Goal: Task Accomplishment & Management: Use online tool/utility

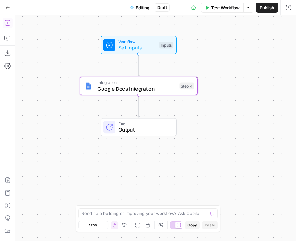
click at [5, 21] on icon "button" at bounding box center [7, 23] width 6 height 6
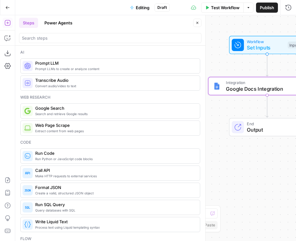
click at [87, 69] on span "Prompt LLMs to create or analyze content" at bounding box center [114, 68] width 159 height 5
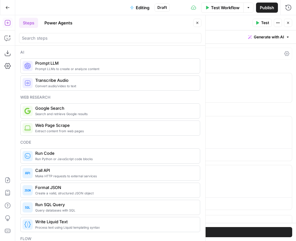
click at [197, 22] on icon "button" at bounding box center [197, 23] width 4 height 4
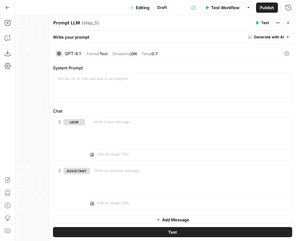
click at [178, 55] on div "| Format Text | Streaming ON | Temp 0.7" at bounding box center [182, 54] width 198 height 6
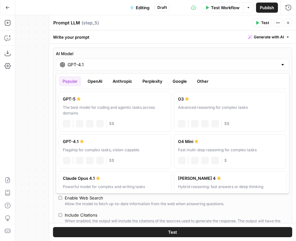
click at [123, 65] on input "GPT-4.1" at bounding box center [173, 65] width 210 height 6
click at [204, 85] on button "Other" at bounding box center [202, 81] width 19 height 10
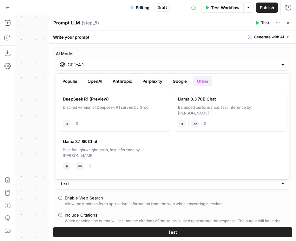
click at [181, 80] on button "Google" at bounding box center [180, 81] width 22 height 10
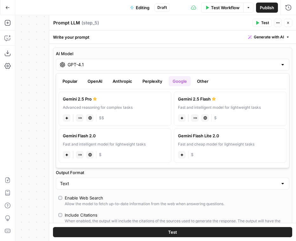
click at [162, 79] on button "Perplexity" at bounding box center [153, 81] width 28 height 10
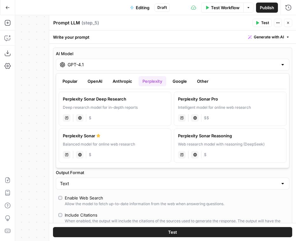
click at [121, 81] on button "Anthropic" at bounding box center [122, 81] width 27 height 10
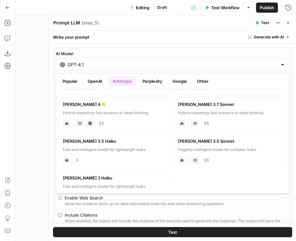
scroll to position [28, 0]
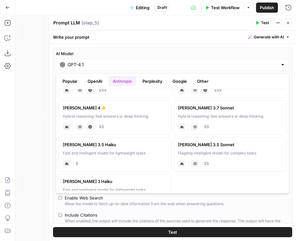
click at [235, 144] on div "Claude 3.5 Sonnet" at bounding box center [230, 144] width 104 height 6
type input "Claude 3.5 Sonnet"
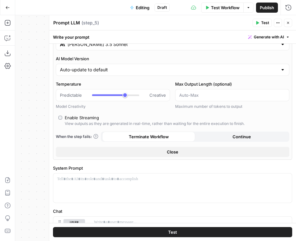
scroll to position [21, 0]
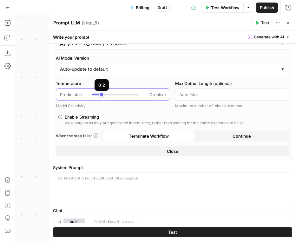
drag, startPoint x: 125, startPoint y: 94, endPoint x: 101, endPoint y: 94, distance: 24.4
click at [101, 94] on div at bounding box center [115, 94] width 47 height 6
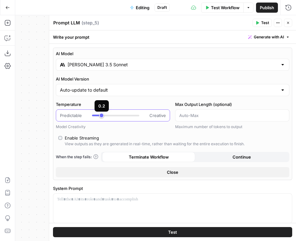
click at [100, 115] on div at bounding box center [97, 116] width 10 height 2
type input "***"
drag, startPoint x: 101, startPoint y: 114, endPoint x: 127, endPoint y: 115, distance: 26.0
click at [127, 115] on div at bounding box center [115, 116] width 47 height 2
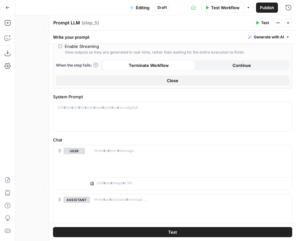
scroll to position [102, 0]
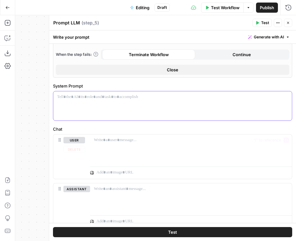
click at [99, 106] on div at bounding box center [172, 105] width 238 height 29
click at [85, 101] on div at bounding box center [172, 105] width 238 height 29
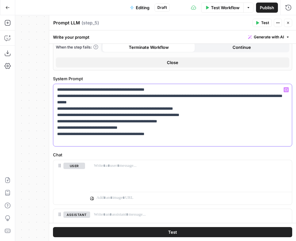
scroll to position [109, 0]
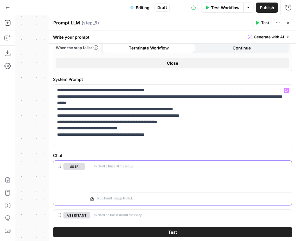
click at [125, 168] on p at bounding box center [191, 166] width 194 height 6
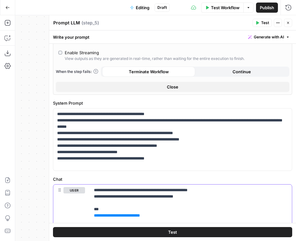
scroll to position [0, 0]
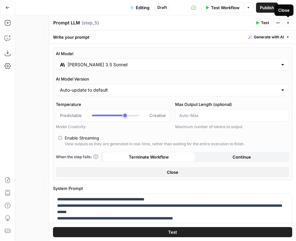
click at [288, 23] on icon "button" at bounding box center [288, 23] width 2 height 2
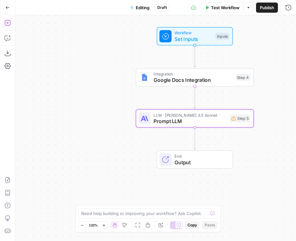
click at [8, 22] on icon "button" at bounding box center [7, 23] width 6 height 6
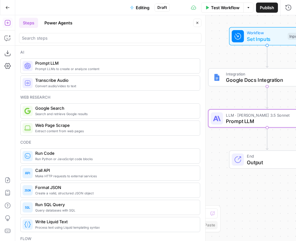
click at [64, 64] on span "Prompt LLM" at bounding box center [114, 63] width 159 height 6
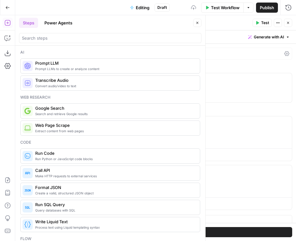
click at [76, 53] on div "GPT-4.1" at bounding box center [73, 53] width 16 height 4
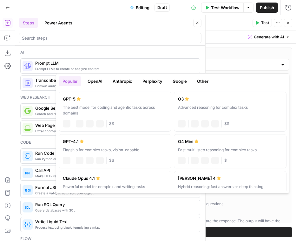
click at [87, 61] on div "GPT-4.1" at bounding box center [172, 65] width 233 height 12
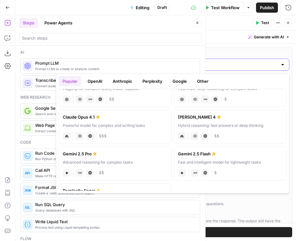
scroll to position [65, 0]
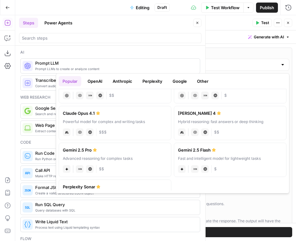
click at [100, 81] on button "OpenAI" at bounding box center [95, 81] width 23 height 10
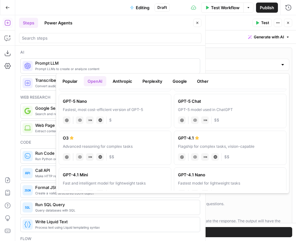
scroll to position [55, 0]
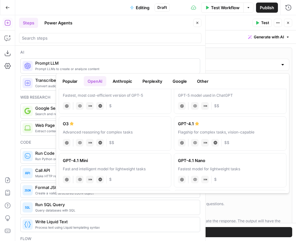
click at [144, 160] on div "GPT-4.1 Mini" at bounding box center [115, 160] width 104 height 6
type input "GPT-4.1 Mini"
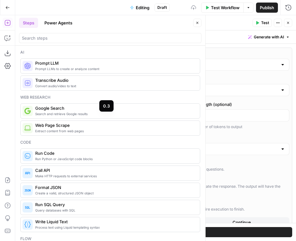
type input "***"
drag, startPoint x: 125, startPoint y: 114, endPoint x: 103, endPoint y: 114, distance: 22.5
click at [103, 114] on div at bounding box center [115, 115] width 47 height 6
click at [197, 22] on icon "button" at bounding box center [197, 23] width 2 height 2
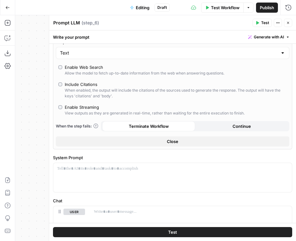
scroll to position [97, 0]
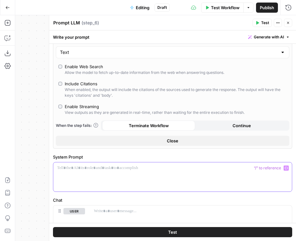
click at [135, 169] on p at bounding box center [172, 168] width 231 height 6
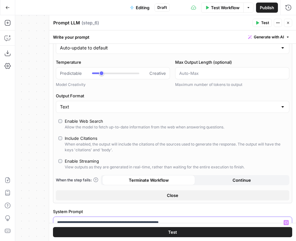
scroll to position [0, 0]
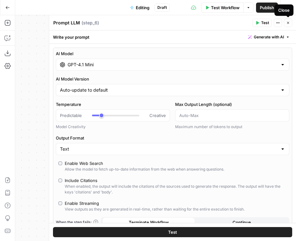
click at [285, 22] on button "Close" at bounding box center [288, 23] width 8 height 8
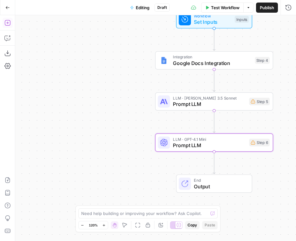
click at [10, 21] on icon "button" at bounding box center [7, 23] width 6 height 6
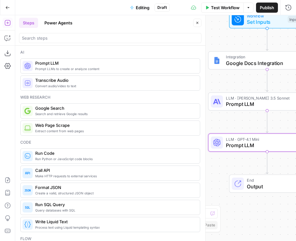
click at [52, 68] on span "Prompt LLMs to create or analyze content" at bounding box center [114, 68] width 159 height 5
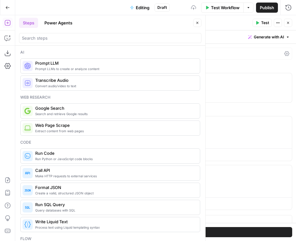
click at [195, 24] on button "Close" at bounding box center [197, 23] width 8 height 8
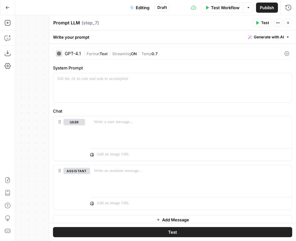
click at [77, 56] on div "GPT-4.1" at bounding box center [68, 53] width 25 height 6
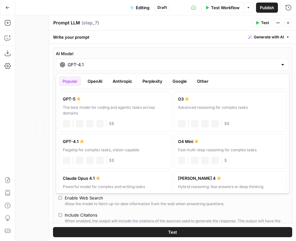
click at [88, 67] on input "GPT-4.1" at bounding box center [173, 65] width 210 height 6
click at [94, 80] on button "OpenAI" at bounding box center [95, 81] width 23 height 10
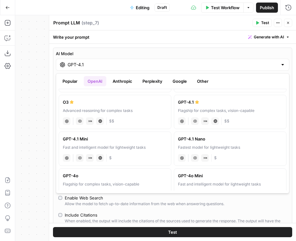
scroll to position [78, 0]
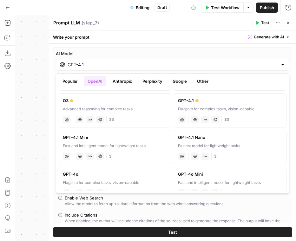
click at [119, 143] on div "Fast and intelligent model for lightweight tasks" at bounding box center [115, 146] width 104 height 6
type input "GPT-4.1 Mini"
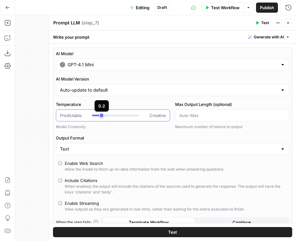
type input "***"
drag, startPoint x: 125, startPoint y: 117, endPoint x: 98, endPoint y: 116, distance: 27.0
click at [98, 116] on div at bounding box center [115, 115] width 47 height 6
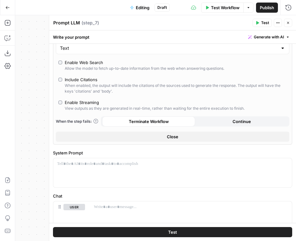
scroll to position [101, 0]
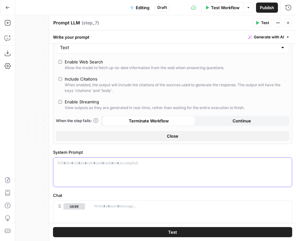
click at [149, 162] on p at bounding box center [172, 163] width 231 height 6
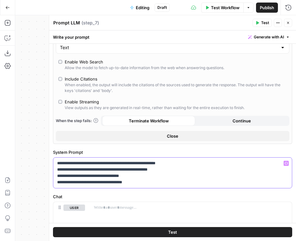
click at [157, 171] on p "**********" at bounding box center [172, 172] width 231 height 25
drag, startPoint x: 177, startPoint y: 163, endPoint x: 128, endPoint y: 161, distance: 49.5
click at [128, 161] on p "**********" at bounding box center [172, 172] width 231 height 25
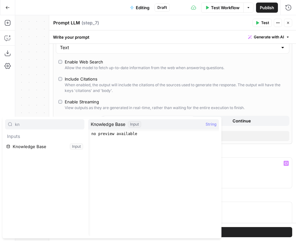
type input "kn"
click at [72, 146] on button "Select variable Knowledge Base" at bounding box center [44, 146] width 79 height 10
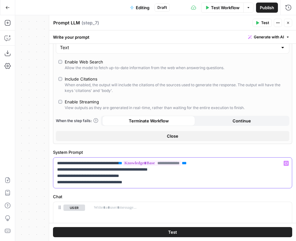
click at [134, 178] on p "**********" at bounding box center [172, 172] width 231 height 25
click at [80, 161] on p "**********" at bounding box center [172, 172] width 231 height 25
click at [104, 183] on p "**********" at bounding box center [172, 172] width 231 height 25
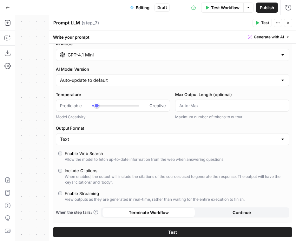
scroll to position [0, 0]
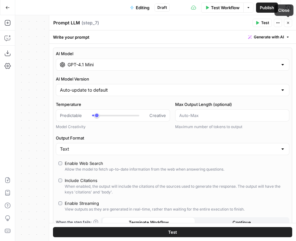
click at [286, 23] on icon "button" at bounding box center [288, 23] width 4 height 4
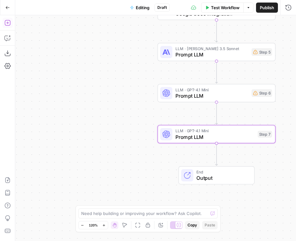
click at [8, 20] on icon "button" at bounding box center [7, 23] width 6 height 6
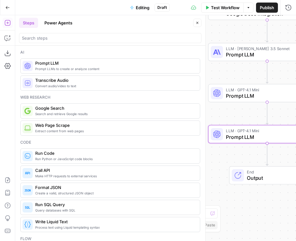
click at [56, 67] on span "Prompt LLMs to create or analyze content" at bounding box center [114, 68] width 159 height 5
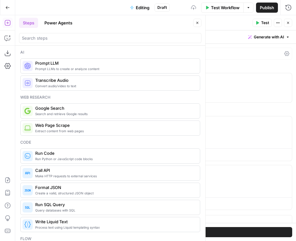
click at [171, 52] on div "| Format Text | Streaming ON | Temp 0.7" at bounding box center [182, 54] width 198 height 6
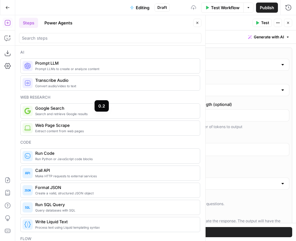
type input "***"
drag, startPoint x: 125, startPoint y: 114, endPoint x: 99, endPoint y: 115, distance: 26.6
click at [99, 115] on div at bounding box center [115, 116] width 47 height 2
click at [198, 20] on button "Close" at bounding box center [197, 23] width 8 height 8
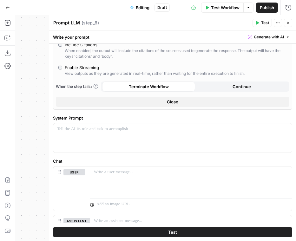
scroll to position [174, 0]
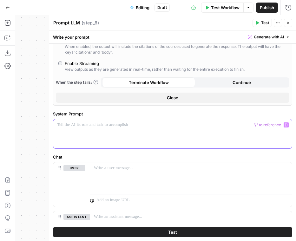
click at [130, 136] on div at bounding box center [172, 133] width 238 height 29
paste div
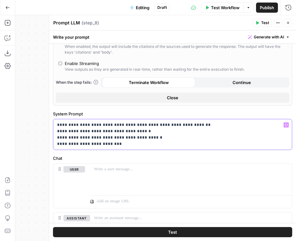
click at [78, 124] on p "**********" at bounding box center [172, 134] width 231 height 25
click at [87, 145] on p "**********" at bounding box center [172, 134] width 231 height 25
click at [160, 131] on p "**********" at bounding box center [172, 134] width 231 height 25
drag, startPoint x: 136, startPoint y: 131, endPoint x: 120, endPoint y: 131, distance: 16.5
click at [120, 131] on p "**********" at bounding box center [172, 134] width 231 height 25
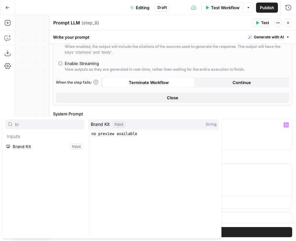
type input "br"
click at [35, 146] on button "Select variable Brand Kit" at bounding box center [44, 146] width 79 height 10
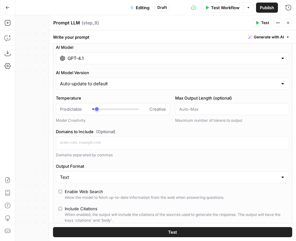
scroll to position [0, 0]
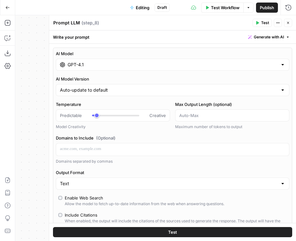
click at [288, 25] on button "Close" at bounding box center [288, 23] width 8 height 8
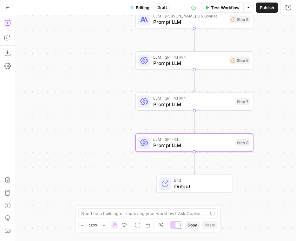
click at [5, 22] on icon "button" at bounding box center [7, 23] width 6 height 6
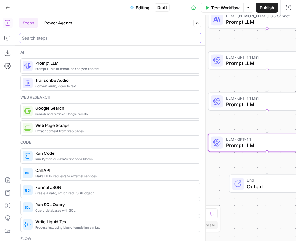
click at [77, 38] on input "search" at bounding box center [110, 38] width 177 height 6
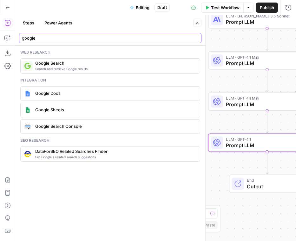
type input "google"
click at [94, 94] on span "Google Docs" at bounding box center [114, 93] width 159 height 6
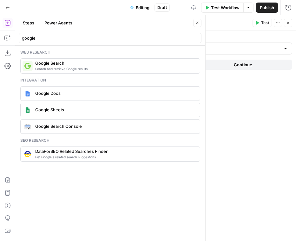
click at [195, 22] on icon "button" at bounding box center [197, 23] width 4 height 4
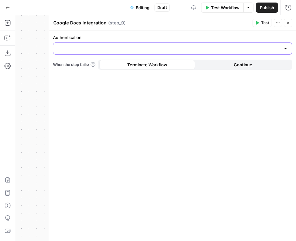
click at [239, 47] on input "Authentication" at bounding box center [168, 48] width 223 height 6
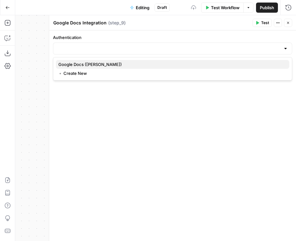
click at [230, 67] on span "Google Docs (Emma)" at bounding box center [171, 64] width 226 height 6
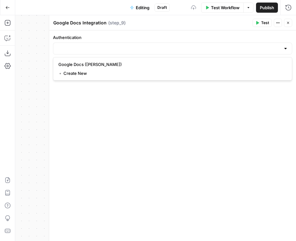
type input "Google Docs (Emma)"
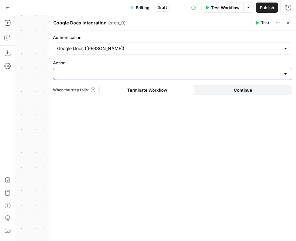
click at [227, 76] on input "Action" at bounding box center [168, 74] width 223 height 6
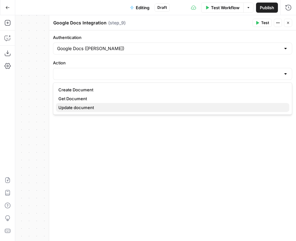
click at [224, 108] on span "Update document" at bounding box center [171, 107] width 226 height 6
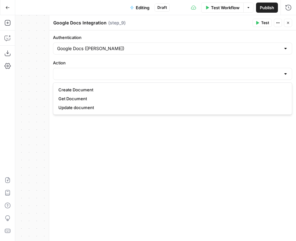
type input "Update document"
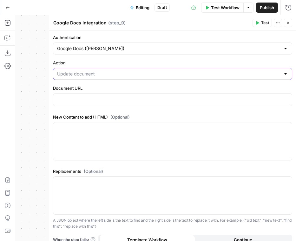
click at [223, 76] on input "Action" at bounding box center [168, 74] width 223 height 6
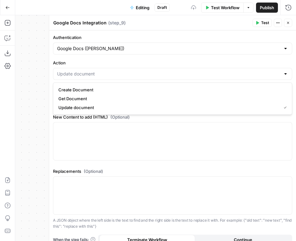
type input "Update document"
click at [220, 63] on label "Action" at bounding box center [172, 63] width 239 height 6
click at [220, 71] on input "Update document" at bounding box center [168, 74] width 223 height 6
type input "Update document"
click at [283, 58] on div "Authentication Google Docs (Emma) Action Update document Document URL New Conte…" at bounding box center [172, 139] width 247 height 218
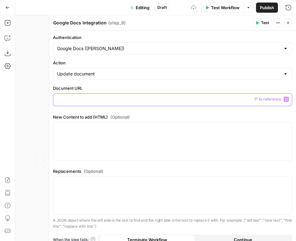
click at [181, 96] on p at bounding box center [172, 99] width 231 height 6
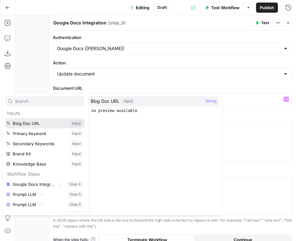
click at [23, 125] on button "Select variable Blog Doc URL" at bounding box center [44, 123] width 79 height 10
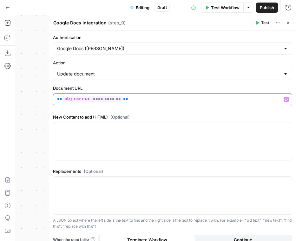
scroll to position [8, 0]
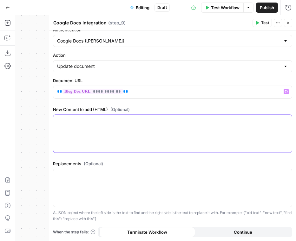
click at [163, 137] on div at bounding box center [172, 134] width 238 height 38
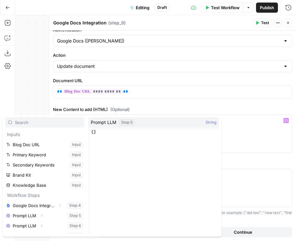
click at [262, 156] on div "**********" at bounding box center [172, 132] width 247 height 218
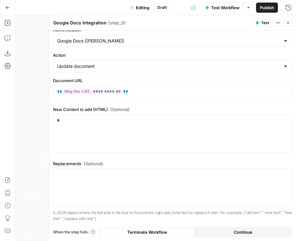
click at [33, 76] on div "Workflow Set Inputs Inputs Integration Google Docs Integration Step 4 LLM · Cla…" at bounding box center [155, 128] width 281 height 226
click at [285, 21] on button "Close" at bounding box center [288, 23] width 8 height 8
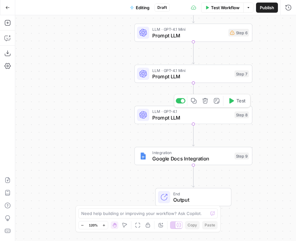
click at [206, 117] on span "Prompt LLM" at bounding box center [191, 118] width 79 height 8
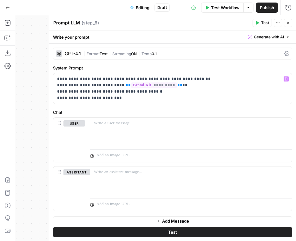
scroll to position [7, 0]
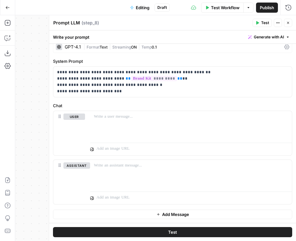
click at [287, 23] on icon "button" at bounding box center [288, 23] width 4 height 4
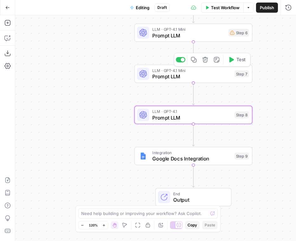
click at [187, 74] on span "Prompt LLM" at bounding box center [191, 77] width 79 height 8
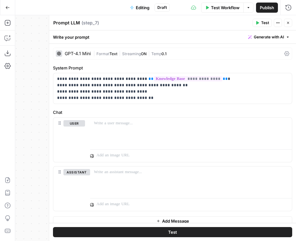
click at [289, 21] on icon "button" at bounding box center [288, 23] width 4 height 4
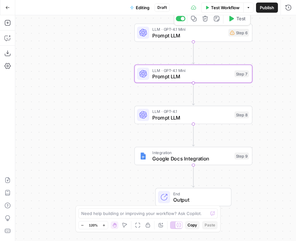
click at [206, 38] on span "Prompt LLM" at bounding box center [188, 36] width 73 height 8
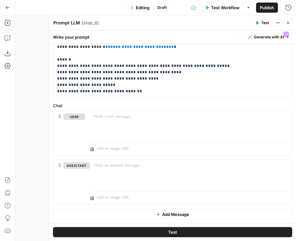
scroll to position [0, 0]
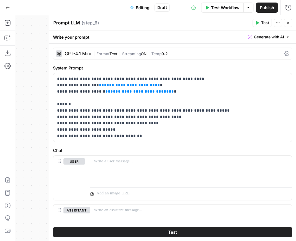
click at [285, 23] on button "Close" at bounding box center [288, 23] width 8 height 8
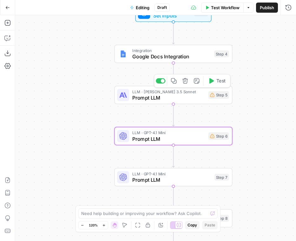
click at [187, 97] on span "Prompt LLM" at bounding box center [168, 98] width 73 height 8
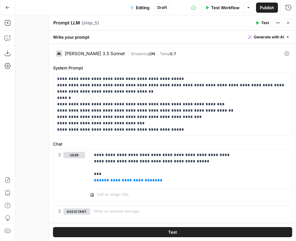
click at [287, 22] on icon "button" at bounding box center [288, 23] width 4 height 4
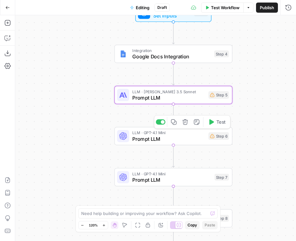
click at [181, 139] on span "Prompt LLM" at bounding box center [168, 139] width 73 height 8
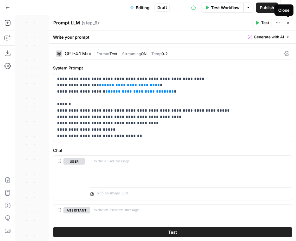
click at [287, 22] on icon "button" at bounding box center [288, 23] width 4 height 4
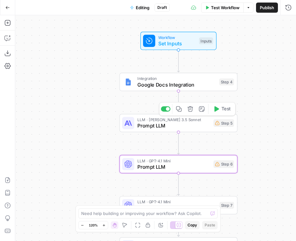
click at [185, 127] on span "Prompt LLM" at bounding box center [173, 126] width 73 height 8
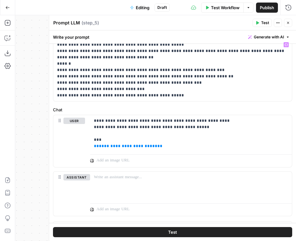
scroll to position [45, 0]
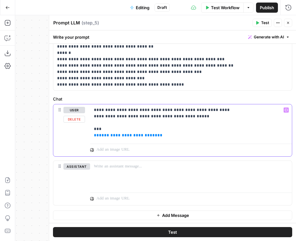
click at [145, 136] on span "**********" at bounding box center [128, 135] width 58 height 4
click at [151, 136] on p "**********" at bounding box center [191, 123] width 194 height 32
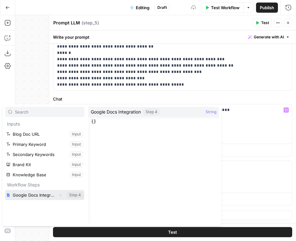
click at [43, 195] on button "Select variable Google Docs Integration" at bounding box center [44, 195] width 79 height 10
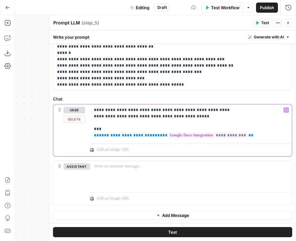
drag, startPoint x: 150, startPoint y: 135, endPoint x: 94, endPoint y: 137, distance: 56.5
click at [94, 137] on p "**********" at bounding box center [191, 123] width 194 height 32
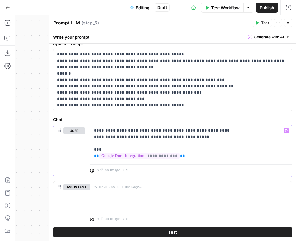
scroll to position [46, 0]
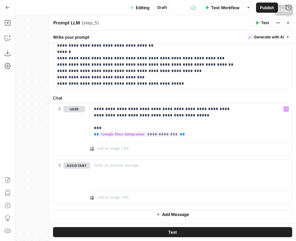
click at [289, 23] on span "Close" at bounding box center [289, 23] width 0 height 0
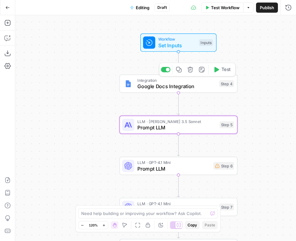
click at [178, 86] on span "Google Docs Integration" at bounding box center [176, 86] width 79 height 8
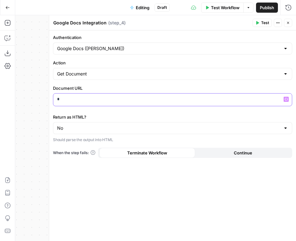
click at [175, 100] on p "*" at bounding box center [172, 99] width 231 height 6
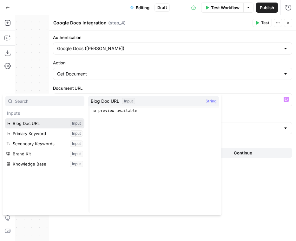
click at [36, 122] on button "Select variable Blog Doc URL" at bounding box center [44, 123] width 79 height 10
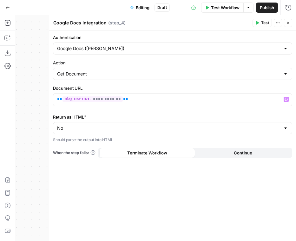
click at [100, 187] on div "**********" at bounding box center [172, 135] width 247 height 211
click at [289, 20] on button "Close" at bounding box center [288, 23] width 8 height 8
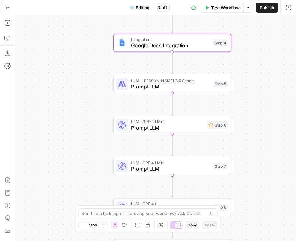
click at [191, 127] on span "Prompt LLM" at bounding box center [167, 128] width 73 height 8
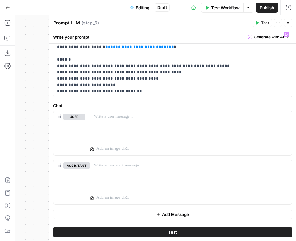
scroll to position [0, 0]
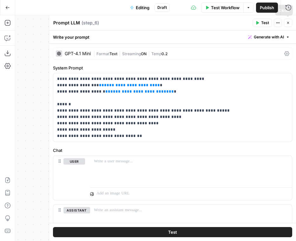
click at [289, 20] on button "Close" at bounding box center [288, 23] width 8 height 8
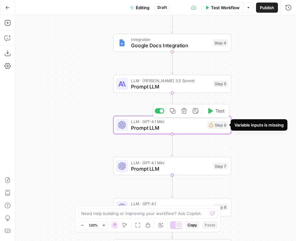
click at [212, 126] on icon at bounding box center [211, 125] width 4 height 4
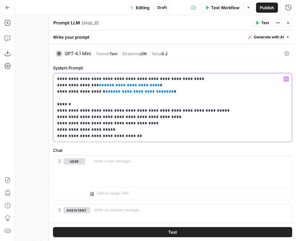
drag, startPoint x: 148, startPoint y: 88, endPoint x: 95, endPoint y: 87, distance: 53.0
click at [95, 87] on p "**********" at bounding box center [172, 107] width 231 height 63
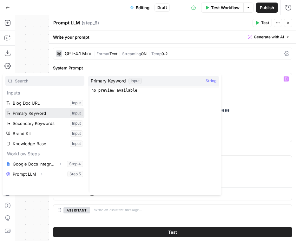
click at [35, 113] on button "Select variable Primary Keyword" at bounding box center [44, 113] width 79 height 10
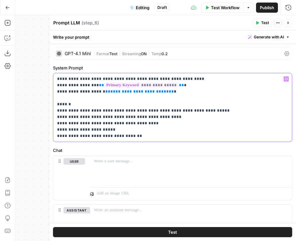
drag, startPoint x: 163, startPoint y: 93, endPoint x: 103, endPoint y: 94, distance: 60.2
click at [103, 94] on p "**********" at bounding box center [172, 107] width 231 height 63
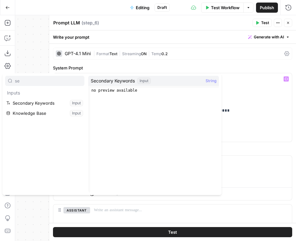
type input "se"
click at [55, 103] on button "Select variable Secondary Keywords" at bounding box center [44, 103] width 79 height 10
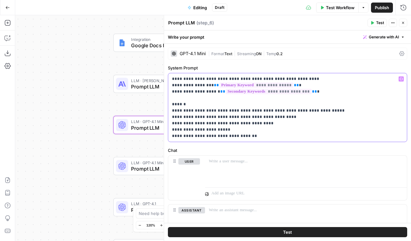
click at [172, 78] on p "**********" at bounding box center [287, 107] width 231 height 63
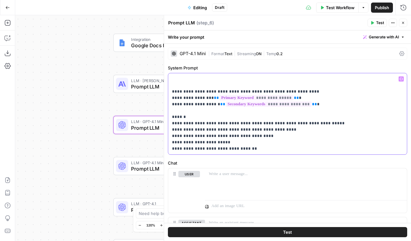
click at [184, 77] on p "**********" at bounding box center [287, 114] width 231 height 76
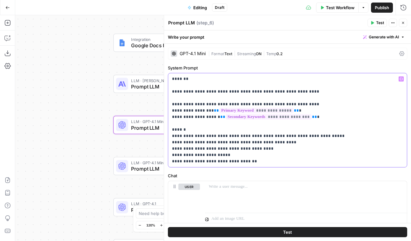
click at [201, 101] on p "**********" at bounding box center [287, 120] width 231 height 89
drag, startPoint x: 207, startPoint y: 105, endPoint x: 191, endPoint y: 106, distance: 16.5
click at [191, 106] on p "**********" at bounding box center [287, 120] width 231 height 89
click at [172, 107] on p "**********" at bounding box center [287, 120] width 231 height 89
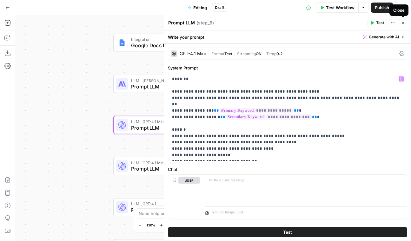
click at [295, 23] on icon "button" at bounding box center [403, 23] width 4 height 4
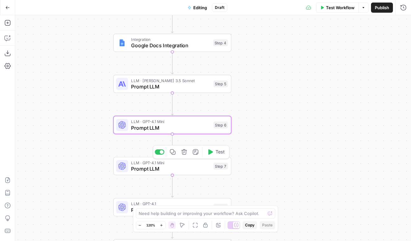
click at [177, 168] on span "Prompt LLM" at bounding box center [170, 169] width 79 height 8
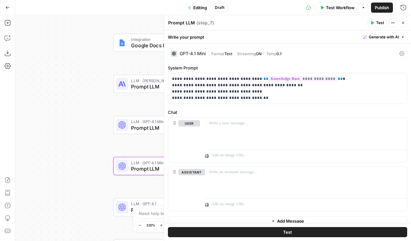
click at [154, 124] on span "Prompt LLM" at bounding box center [170, 128] width 79 height 8
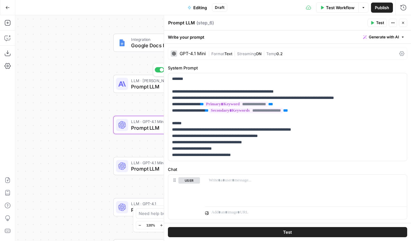
click at [147, 89] on span "Prompt LLM" at bounding box center [170, 87] width 79 height 8
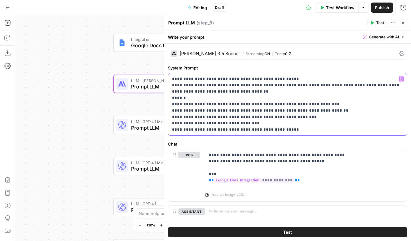
drag, startPoint x: 217, startPoint y: 93, endPoint x: 182, endPoint y: 92, distance: 34.9
click at [182, 92] on p "**********" at bounding box center [287, 104] width 231 height 57
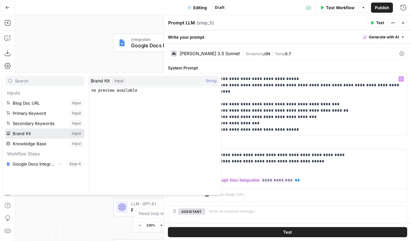
click at [29, 133] on button "Select variable Brand Kit" at bounding box center [44, 133] width 79 height 10
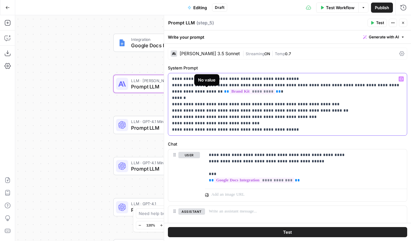
click at [229, 90] on span "*********" at bounding box center [252, 91] width 46 height 5
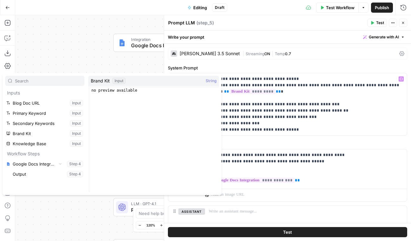
click at [120, 80] on div "Input" at bounding box center [118, 81] width 13 height 6
click at [132, 82] on div "Brand Kit Input String" at bounding box center [153, 81] width 131 height 10
click at [295, 139] on div "**********" at bounding box center [287, 156] width 247 height 225
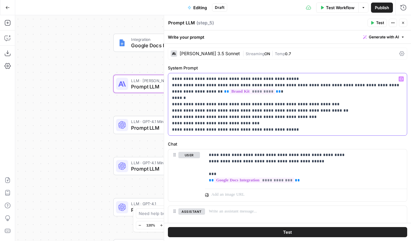
click at [229, 89] on span "*********" at bounding box center [252, 91] width 46 height 5
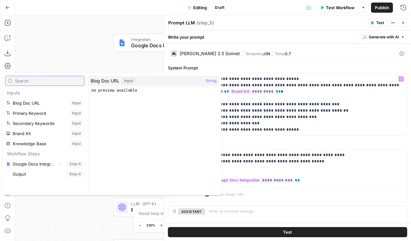
click at [53, 81] on input "text" at bounding box center [48, 81] width 67 height 6
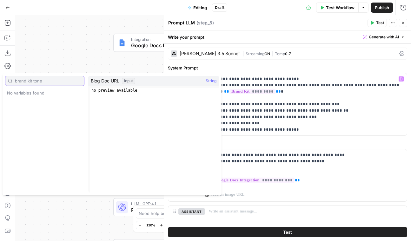
type input "brand kit tone"
click at [285, 127] on p "**********" at bounding box center [287, 104] width 231 height 57
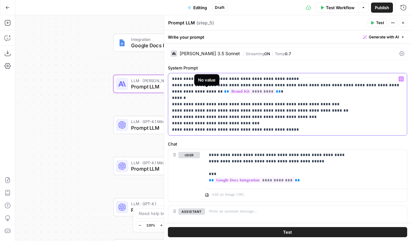
click at [229, 91] on span "*********" at bounding box center [252, 91] width 46 height 5
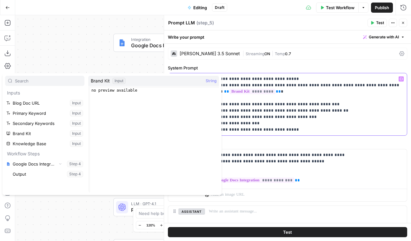
click at [229, 89] on span "*********" at bounding box center [252, 91] width 46 height 5
click at [229, 92] on span "*********" at bounding box center [252, 91] width 46 height 5
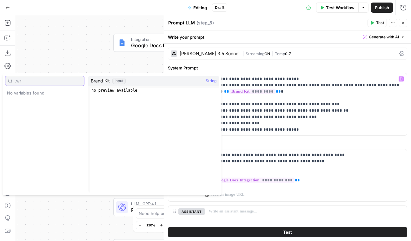
type input ".wri"
drag, startPoint x: 50, startPoint y: 81, endPoint x: 1, endPoint y: 76, distance: 49.8
click at [1, 76] on body "Participate Learning New Home Browse Insights Opportunities Your Data Recent Gr…" at bounding box center [205, 120] width 411 height 241
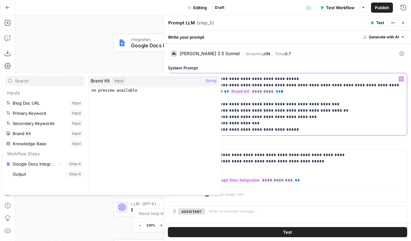
click at [255, 91] on p "**********" at bounding box center [287, 104] width 231 height 57
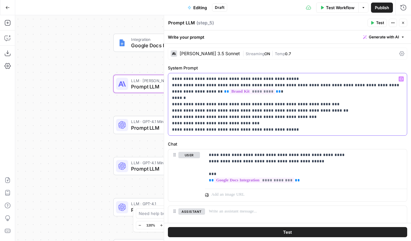
click at [224, 89] on span "**" at bounding box center [226, 91] width 5 height 4
click at [216, 94] on p "**********" at bounding box center [287, 104] width 231 height 57
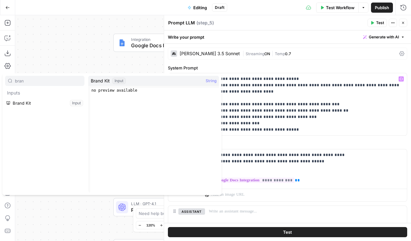
type input "bran"
click at [29, 101] on button "Select variable Brand Kit" at bounding box center [44, 103] width 79 height 10
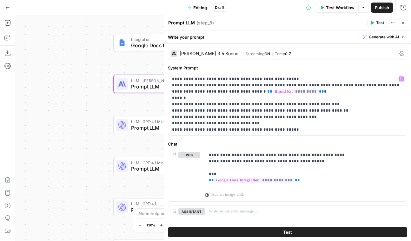
click at [87, 119] on div "Workflow Set Inputs Inputs Integration Google Docs Integration Step 4 LLM · Cla…" at bounding box center [212, 128] width 395 height 226
click at [295, 22] on icon "button" at bounding box center [403, 23] width 4 height 4
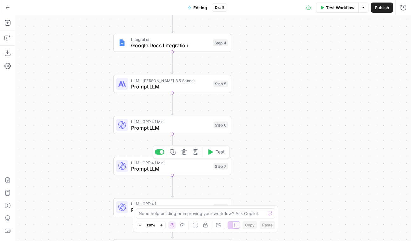
click at [165, 167] on span "Prompt LLM" at bounding box center [170, 169] width 79 height 8
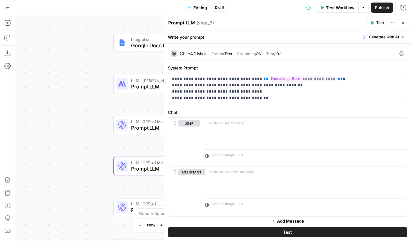
click at [154, 131] on span "Prompt LLM" at bounding box center [170, 128] width 79 height 8
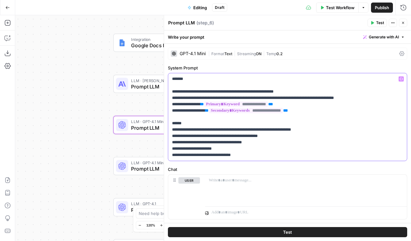
drag, startPoint x: 171, startPoint y: 79, endPoint x: 254, endPoint y: 99, distance: 85.4
click at [254, 99] on div "**********" at bounding box center [287, 117] width 238 height 88
copy p "**********"
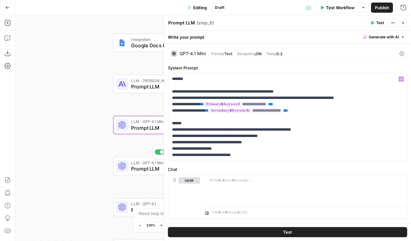
click at [148, 172] on span "Prompt LLM" at bounding box center [170, 169] width 79 height 8
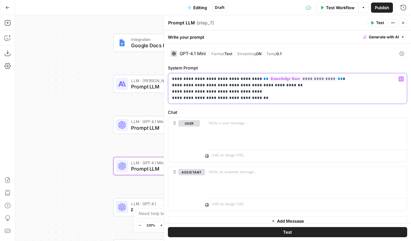
click at [172, 77] on p "**********" at bounding box center [287, 88] width 231 height 25
paste div
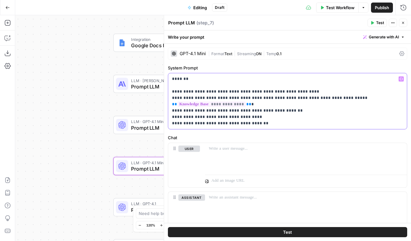
click at [259, 103] on p "**********" at bounding box center [287, 101] width 231 height 51
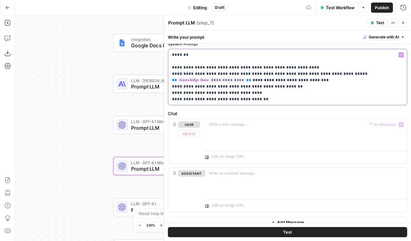
scroll to position [32, 0]
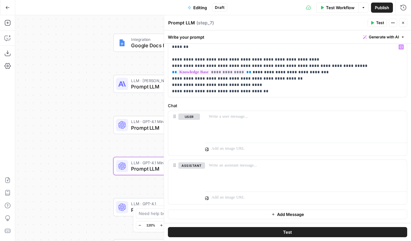
click at [295, 23] on icon "button" at bounding box center [403, 23] width 4 height 4
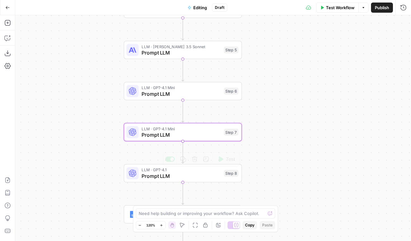
click at [191, 176] on span "Prompt LLM" at bounding box center [180, 176] width 79 height 8
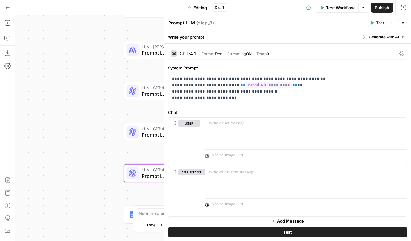
click at [105, 96] on div "Workflow Set Inputs Inputs Integration Google Docs Integration Step 4 LLM · Cla…" at bounding box center [212, 128] width 395 height 226
click at [146, 108] on div "Workflow Set Inputs Inputs Integration Google Docs Integration Step 4 LLM · Cla…" at bounding box center [212, 128] width 395 height 226
click at [295, 23] on icon "button" at bounding box center [403, 23] width 4 height 4
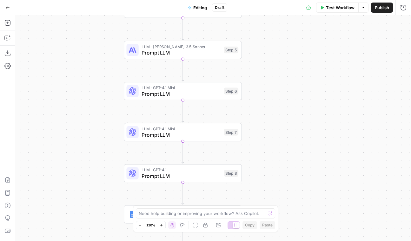
click at [197, 50] on span "Prompt LLM" at bounding box center [180, 53] width 79 height 8
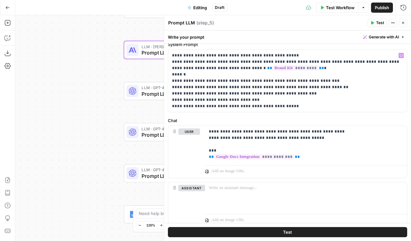
scroll to position [25, 0]
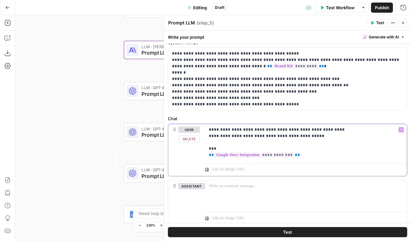
drag, startPoint x: 308, startPoint y: 138, endPoint x: 209, endPoint y: 129, distance: 99.7
click at [209, 129] on p "**********" at bounding box center [306, 143] width 194 height 32
click at [295, 21] on icon "button" at bounding box center [403, 23] width 4 height 4
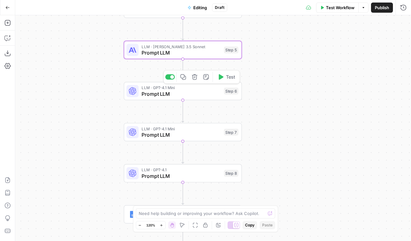
click at [200, 96] on span "Prompt LLM" at bounding box center [180, 94] width 79 height 8
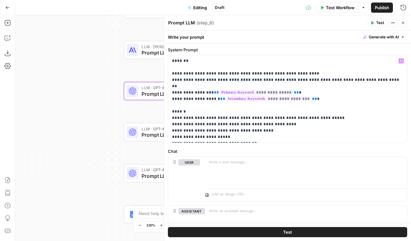
scroll to position [23, 0]
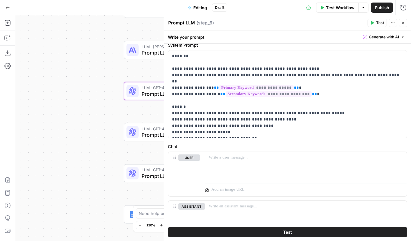
click at [154, 57] on div "LLM · Claude 3.5 Sonnet Prompt LLM Step 5 Copy step Delete step Add Note Test" at bounding box center [183, 50] width 118 height 18
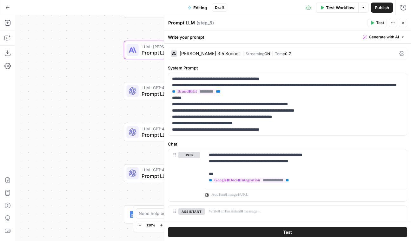
click at [139, 73] on div "Workflow Set Inputs Inputs Integration Google Docs Integration Step 4 LLM · Cla…" at bounding box center [212, 128] width 395 height 226
click at [157, 92] on span "Prompt LLM" at bounding box center [180, 94] width 79 height 8
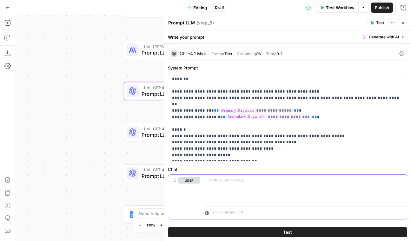
click at [228, 187] on div at bounding box center [306, 189] width 202 height 29
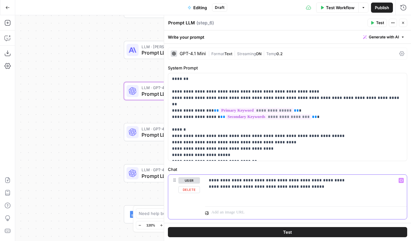
click at [264, 181] on p "**********" at bounding box center [306, 183] width 194 height 13
click at [250, 198] on div "**********" at bounding box center [306, 189] width 202 height 29
click at [250, 200] on div "**********" at bounding box center [306, 189] width 202 height 29
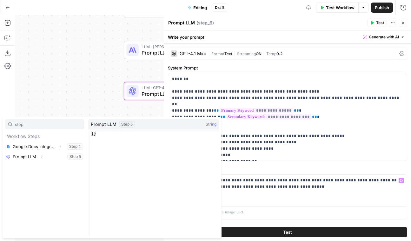
type input "step"
click at [77, 156] on button "Select variable Prompt LLM" at bounding box center [44, 157] width 79 height 10
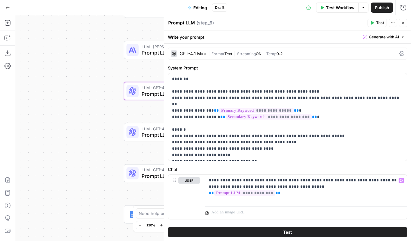
click at [112, 151] on div "Workflow Set Inputs Inputs Integration Google Docs Integration Step 4 LLM · Cla…" at bounding box center [212, 128] width 395 height 226
click at [147, 140] on div "LLM · GPT-4.1 Mini Prompt LLM Step 7 Copy step Delete step Add Note Test" at bounding box center [183, 132] width 118 height 18
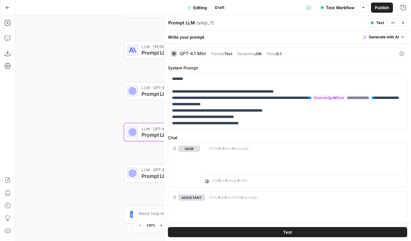
click at [191, 20] on textarea "Prompt LLM" at bounding box center [181, 23] width 27 height 6
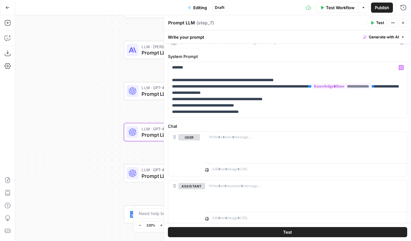
scroll to position [16, 0]
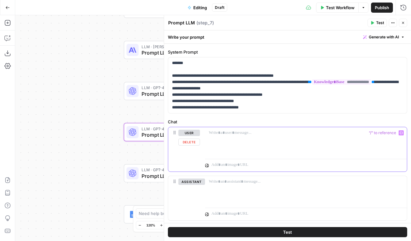
click at [218, 138] on div at bounding box center [306, 141] width 202 height 29
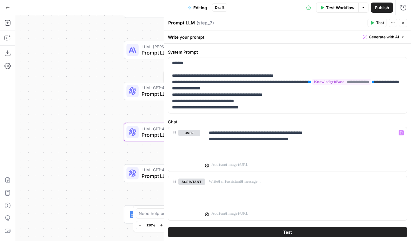
click at [150, 91] on span "Prompt LLM" at bounding box center [180, 94] width 79 height 8
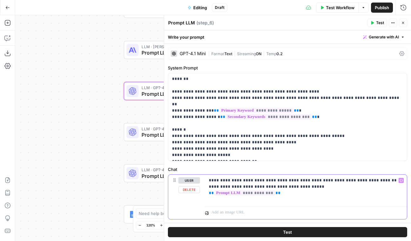
drag, startPoint x: 313, startPoint y: 186, endPoint x: 209, endPoint y: 180, distance: 104.8
click at [209, 180] on p "**********" at bounding box center [306, 186] width 194 height 19
click at [153, 135] on span "Prompt LLM" at bounding box center [180, 135] width 79 height 8
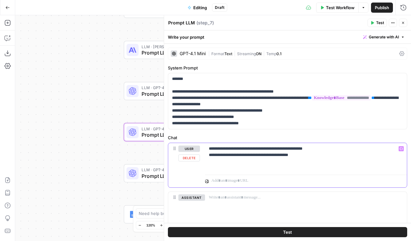
drag, startPoint x: 312, startPoint y: 156, endPoint x: 208, endPoint y: 150, distance: 103.9
click at [208, 150] on div "**********" at bounding box center [306, 157] width 202 height 29
click at [216, 163] on div "**********" at bounding box center [306, 157] width 202 height 29
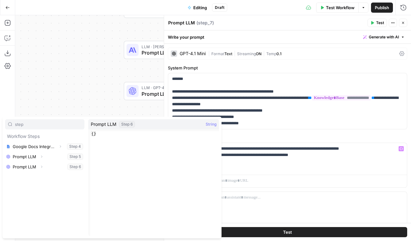
type input "step"
click at [57, 166] on button "Select variable Prompt LLM" at bounding box center [44, 167] width 79 height 10
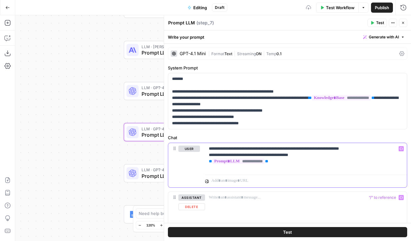
scroll to position [32, 0]
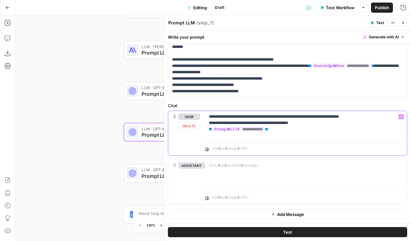
drag, startPoint x: 308, startPoint y: 122, endPoint x: 208, endPoint y: 118, distance: 100.0
click at [208, 118] on div "**********" at bounding box center [306, 125] width 202 height 29
click at [72, 150] on div "Workflow Set Inputs Inputs Integration Google Docs Integration Step 4 LLM · Cla…" at bounding box center [212, 128] width 395 height 226
click at [137, 179] on div "LLM · GPT-4.1 Prompt LLM Step 8 Copy step Delete step Add Note Test" at bounding box center [182, 173] width 112 height 13
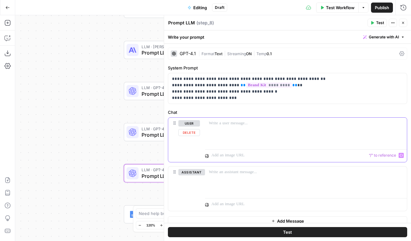
click at [249, 135] on div at bounding box center [306, 132] width 202 height 29
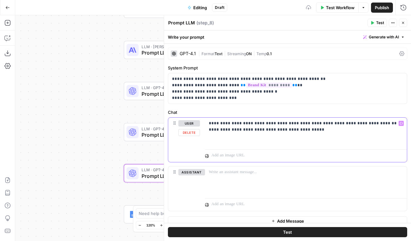
click at [292, 141] on div "**********" at bounding box center [306, 132] width 202 height 29
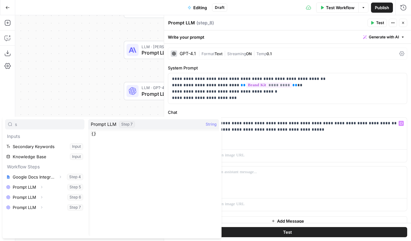
type input "s"
click at [72, 209] on button "Select variable Prompt LLM" at bounding box center [44, 207] width 79 height 10
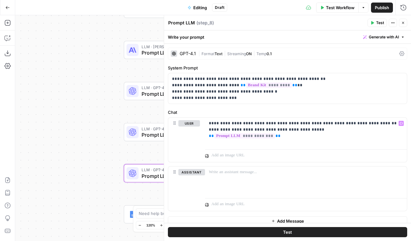
click at [71, 151] on div "Workflow Set Inputs Inputs Integration Google Docs Integration Step 4 LLM · Cla…" at bounding box center [212, 128] width 395 height 226
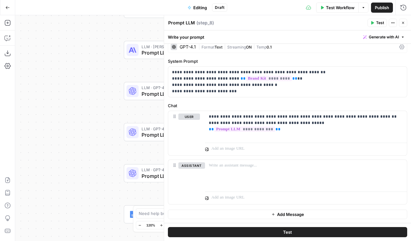
scroll to position [0, 0]
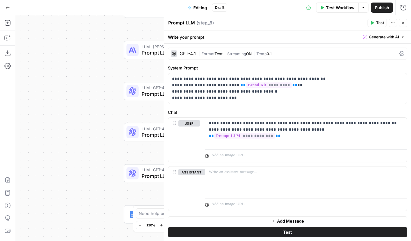
click at [295, 23] on icon "button" at bounding box center [403, 23] width 4 height 4
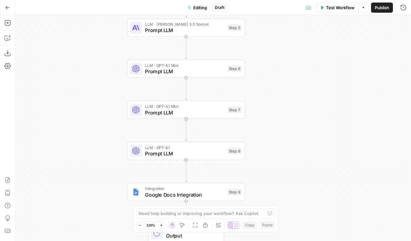
click at [195, 198] on span "Google Docs Integration" at bounding box center [184, 195] width 79 height 8
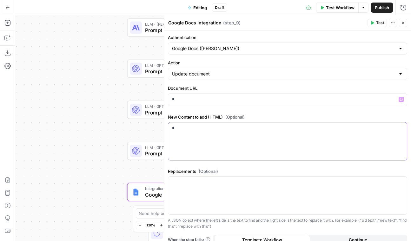
click at [237, 134] on div "*" at bounding box center [287, 141] width 238 height 38
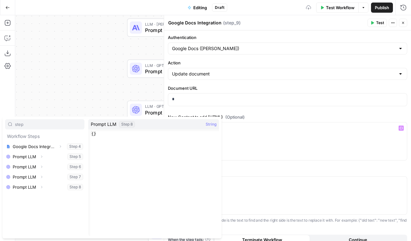
type input "step"
click at [48, 187] on button "Select variable Prompt LLM" at bounding box center [44, 187] width 79 height 10
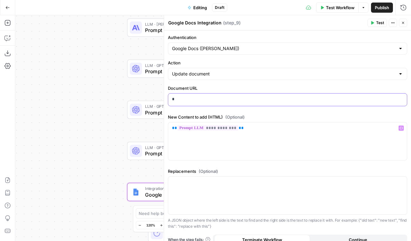
click at [209, 104] on div "*" at bounding box center [287, 100] width 238 height 12
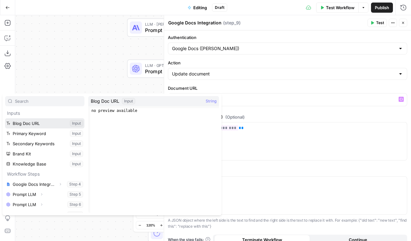
click at [19, 121] on button "Select variable Blog Doc URL" at bounding box center [44, 123] width 79 height 10
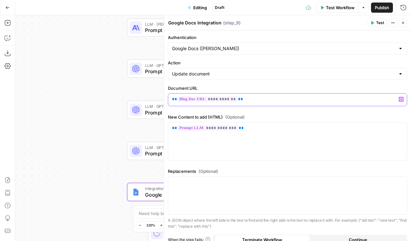
scroll to position [8, 0]
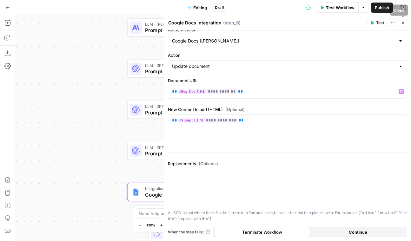
click at [295, 24] on icon "button" at bounding box center [403, 23] width 4 height 4
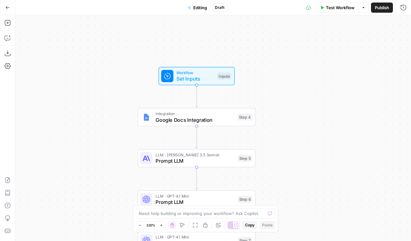
click at [295, 102] on div "Workflow Set Inputs Inputs Integration Google Docs Integration Step 4 LLM · Cla…" at bounding box center [212, 128] width 395 height 226
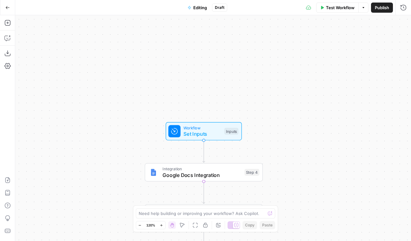
click at [295, 7] on span "Test Workflow" at bounding box center [340, 7] width 29 height 6
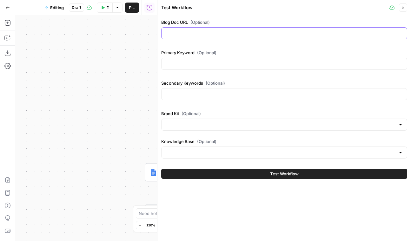
click at [263, 32] on input "Blog Doc URL (Optional)" at bounding box center [283, 33] width 237 height 6
paste input "https://docs.google.com/document/d/1KALtzy4VUfqnPzitBtHaH1Teg8wW6kls0dP0K8nvlLI…"
type input "https://docs.google.com/document/d/1KALtzy4VUfqnPzitBtHaH1Teg8wW6kls0dP0K8nvlLI…"
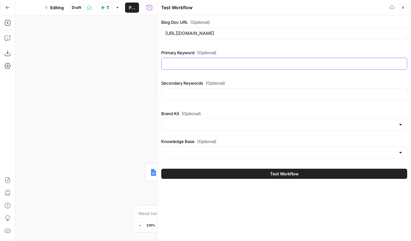
scroll to position [0, 0]
click at [250, 65] on input "Primary Keyword (Optional)" at bounding box center [283, 64] width 237 height 6
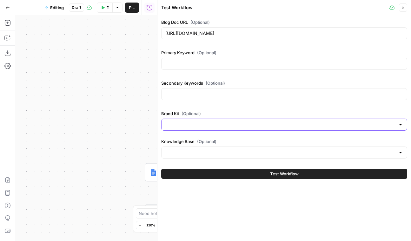
click at [295, 127] on input "Brand Kit (Optional)" at bounding box center [280, 124] width 230 height 6
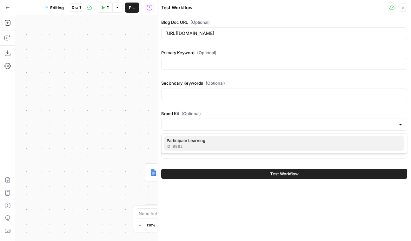
click at [295, 145] on div "ID: 9862" at bounding box center [283, 147] width 235 height 6
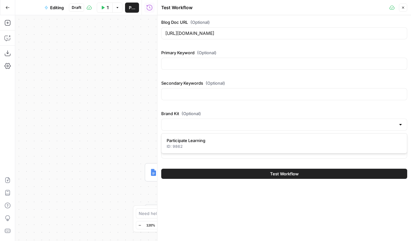
type input "Participate Learning"
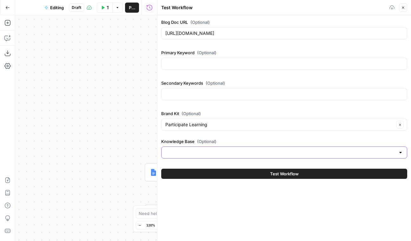
click at [295, 151] on input "Knowledge Base (Optional)" at bounding box center [280, 152] width 230 height 6
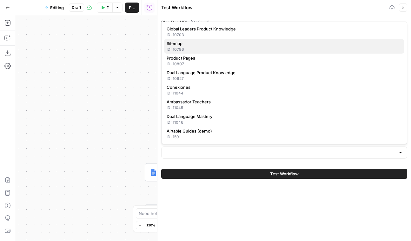
click at [295, 51] on div "ID: 10796" at bounding box center [283, 50] width 235 height 6
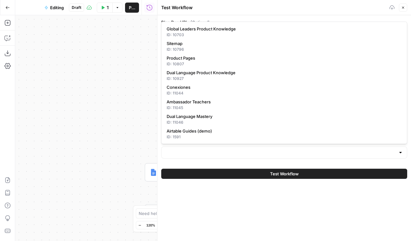
type input "Sitemap"
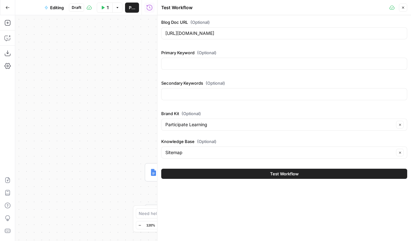
click at [184, 68] on div at bounding box center [284, 64] width 246 height 12
paste input "career exploration in schools"
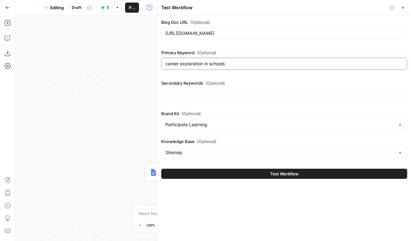
click at [295, 62] on input "career exploration in schools" at bounding box center [283, 64] width 237 height 6
type input "career exploration in schools"
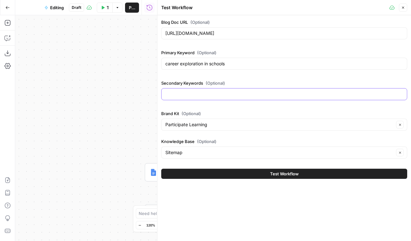
click at [185, 94] on input "Secondary Keywords (Optional)" at bounding box center [283, 94] width 237 height 6
paste input "classroom career connections"
paste input "career pathways"
paste input "real-world learning in schools"
paste input "skills for the future"
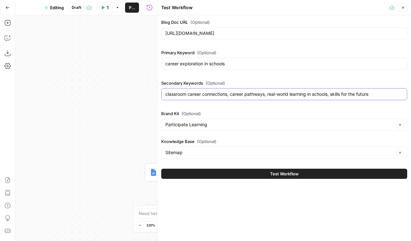
click at [230, 94] on input "classroom career connections, career pathways, real-world learning in schools, …" at bounding box center [283, 94] width 237 height 6
paste input "readinesscareer"
click at [295, 95] on div "classroom career connections, career readiness, career pathways, real-world lea…" at bounding box center [284, 94] width 246 height 12
drag, startPoint x: 371, startPoint y: 95, endPoint x: 433, endPoint y: 95, distance: 61.5
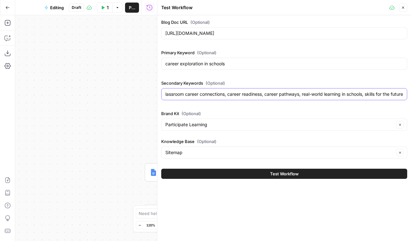
click at [295, 95] on html "Participate Learning New Home Browse Insights Opportunities Your Data Recent Gr…" at bounding box center [205, 120] width 411 height 241
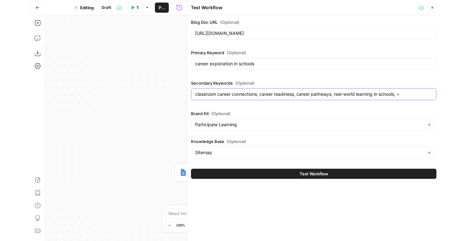
scroll to position [0, 0]
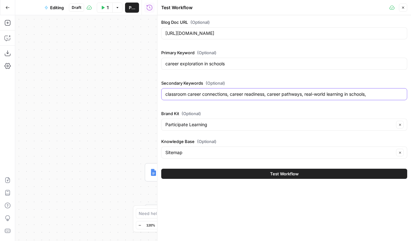
paste input "global learning"
type input "classroom career connections, career readiness, career pathways, real-world lea…"
click at [295, 175] on button "Test Workflow" at bounding box center [284, 174] width 246 height 10
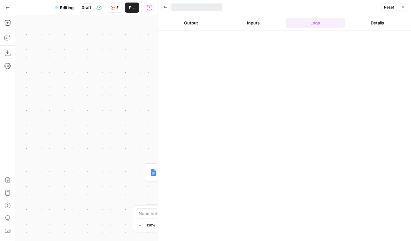
click at [196, 27] on button "Output" at bounding box center [191, 23] width 60 height 10
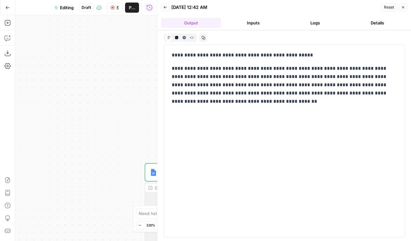
click at [295, 21] on button "Logs" at bounding box center [315, 23] width 60 height 10
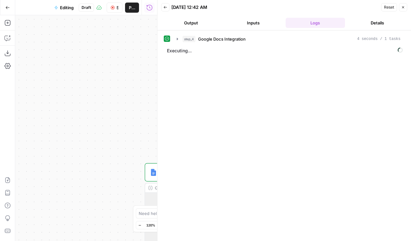
click at [195, 24] on button "Output" at bounding box center [191, 23] width 60 height 10
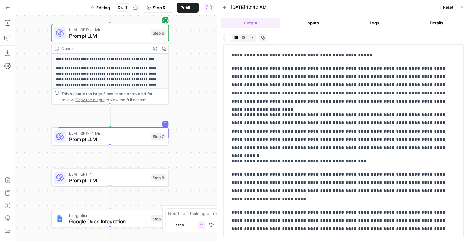
click at [295, 27] on button "Logs" at bounding box center [375, 23] width 60 height 10
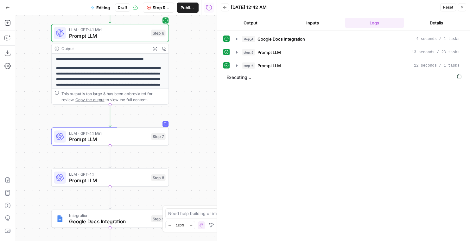
click at [253, 21] on button "Output" at bounding box center [251, 23] width 60 height 10
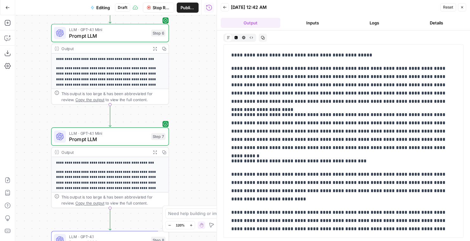
click at [295, 18] on button "Logs" at bounding box center [375, 23] width 60 height 10
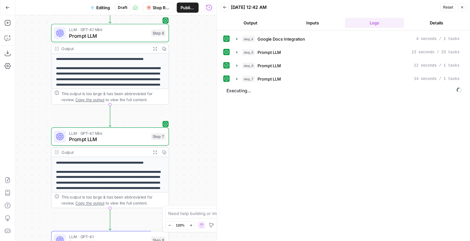
click at [261, 24] on button "Output" at bounding box center [251, 23] width 60 height 10
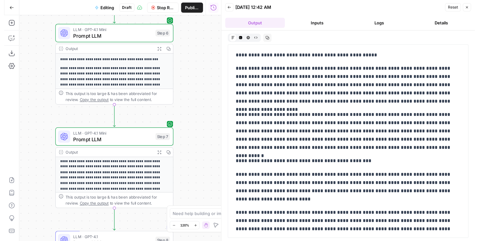
scroll to position [58, 0]
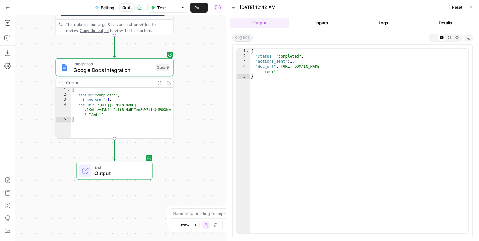
type textarea "**********"
click at [294, 71] on div "{ "status" : "completed" , "actions_sent" : 1 , "doc_url" : "https://docs.googl…" at bounding box center [359, 146] width 219 height 195
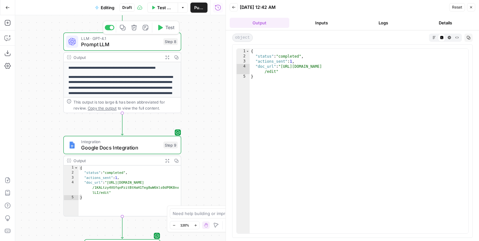
click at [133, 43] on span "Prompt LLM" at bounding box center [120, 45] width 79 height 8
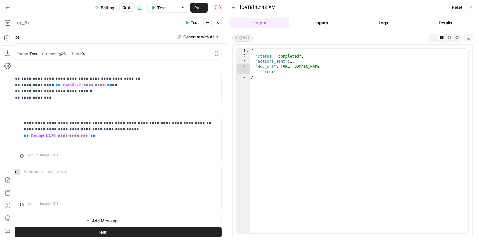
click at [220, 24] on button "Close" at bounding box center [218, 23] width 8 height 8
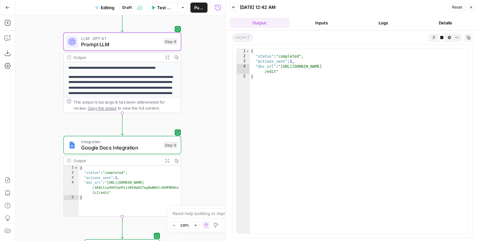
click at [114, 94] on p "**********" at bounding box center [122, 93] width 108 height 39
click at [135, 86] on p "**********" at bounding box center [122, 93] width 108 height 39
click at [158, 62] on div "**********" at bounding box center [122, 116] width 117 height 109
click at [170, 57] on button "Expand Output" at bounding box center [167, 57] width 9 height 9
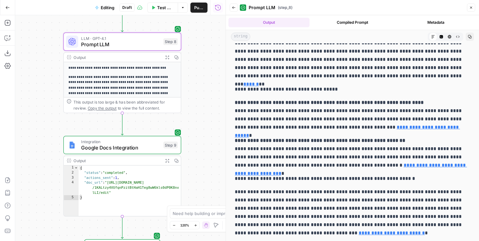
scroll to position [377, 0]
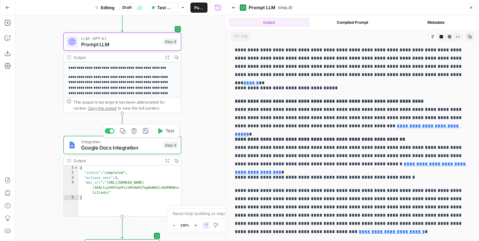
click at [142, 146] on span "Google Docs Integration" at bounding box center [120, 148] width 79 height 8
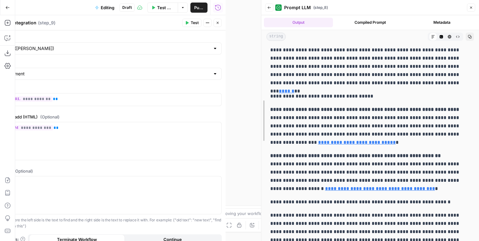
scroll to position [434, 0]
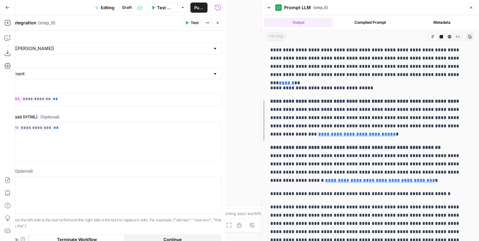
drag, startPoint x: 225, startPoint y: 5, endPoint x: 269, endPoint y: 7, distance: 44.4
click at [265, 7] on div at bounding box center [261, 120] width 6 height 241
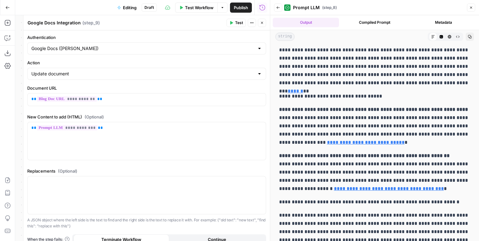
click at [265, 23] on button "Close" at bounding box center [262, 23] width 8 height 8
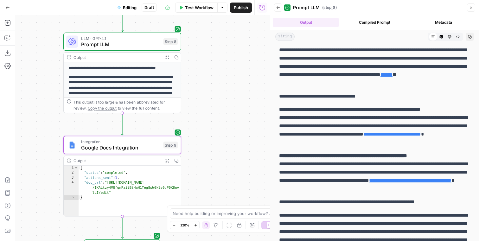
click at [148, 46] on span "Prompt LLM" at bounding box center [120, 45] width 79 height 8
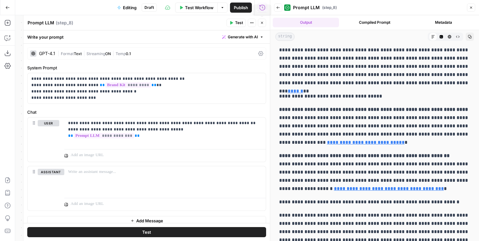
click at [263, 23] on icon "button" at bounding box center [262, 23] width 4 height 4
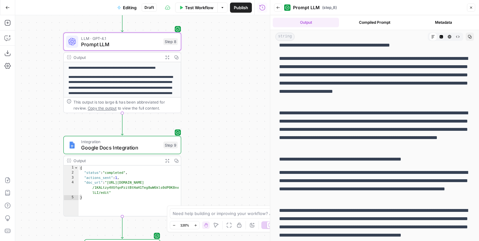
scroll to position [0, 0]
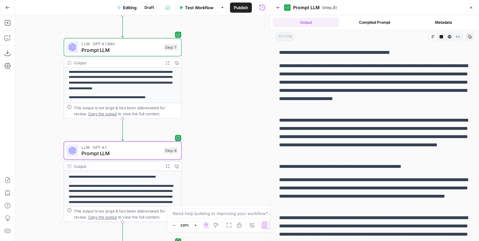
drag, startPoint x: 205, startPoint y: 67, endPoint x: 206, endPoint y: 177, distance: 110.3
click at [206, 177] on div "Workflow Set Inputs Inputs Integration Google Docs Integration Step 4 Output Ex…" at bounding box center [142, 128] width 255 height 226
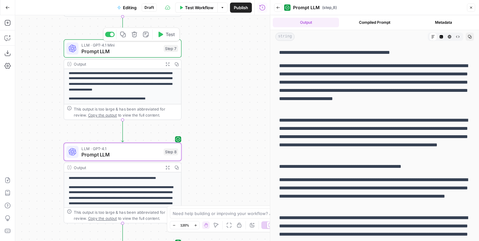
click at [143, 55] on div "LLM · GPT-4.1 Mini Prompt LLM Step 7 Copy step Delete step Add Note Test" at bounding box center [123, 48] width 118 height 18
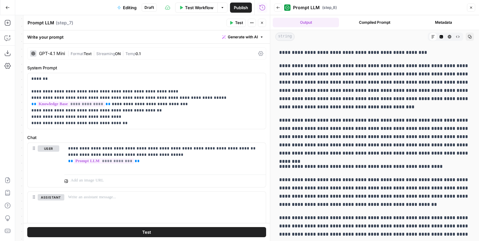
click at [261, 23] on icon "button" at bounding box center [262, 23] width 4 height 4
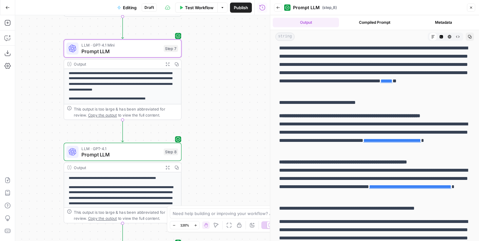
scroll to position [467, 0]
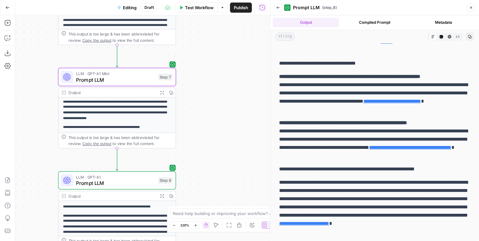
click at [203, 130] on div "Workflow Set Inputs Inputs Integration Google Docs Integration Step 4 Output Ex…" at bounding box center [142, 128] width 255 height 226
click at [152, 79] on span "Prompt LLM" at bounding box center [115, 80] width 79 height 8
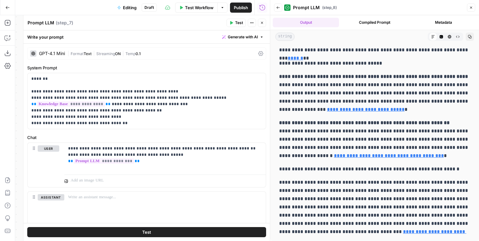
click at [266, 21] on button "Close" at bounding box center [262, 23] width 8 height 8
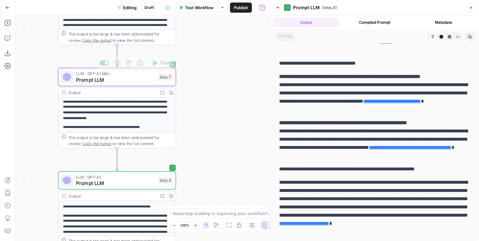
click at [136, 107] on p "**********" at bounding box center [117, 101] width 108 height 39
click at [126, 91] on div "Output" at bounding box center [111, 93] width 87 height 6
click at [162, 92] on icon "button" at bounding box center [162, 93] width 4 height 4
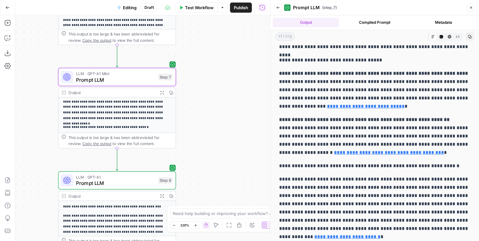
scroll to position [476, 0]
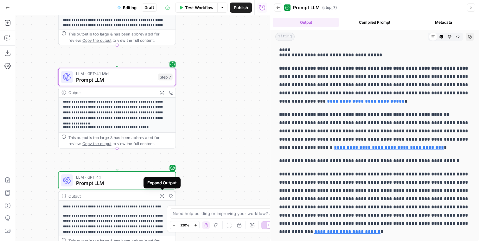
click at [163, 196] on icon "button" at bounding box center [162, 196] width 4 height 4
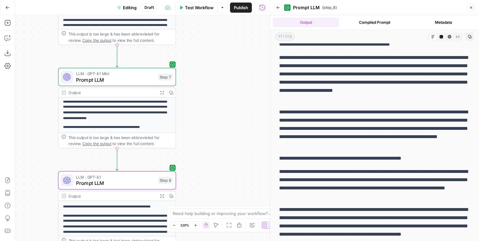
scroll to position [0, 0]
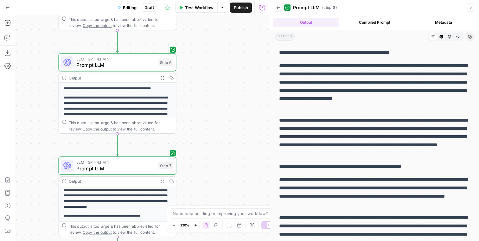
click at [142, 100] on p "**********" at bounding box center [117, 114] width 108 height 39
click at [161, 78] on icon "button" at bounding box center [162, 78] width 4 height 4
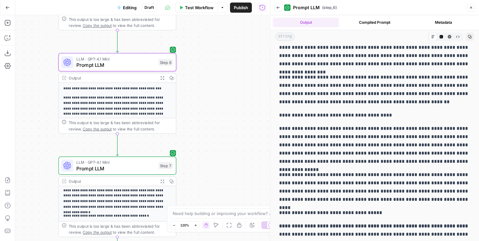
scroll to position [228, 0]
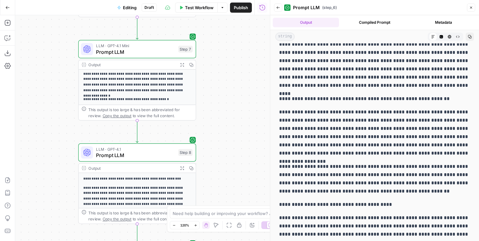
click at [171, 91] on p "**********" at bounding box center [137, 74] width 108 height 39
click at [182, 65] on icon "button" at bounding box center [181, 64] width 3 height 3
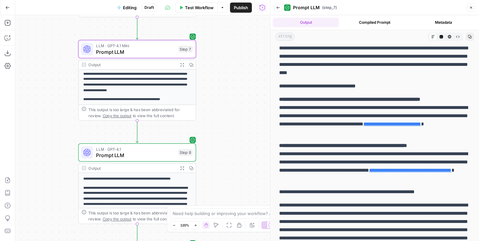
scroll to position [467, 0]
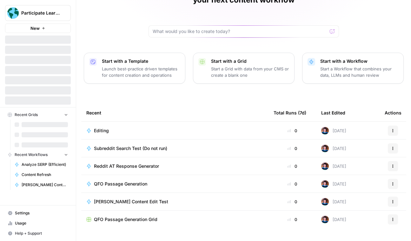
scroll to position [51, 0]
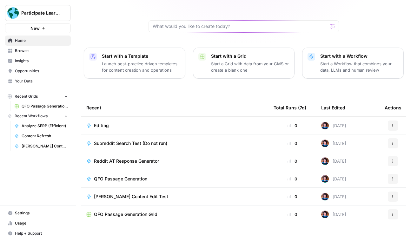
click at [29, 49] on span "Browse" at bounding box center [41, 51] width 53 height 6
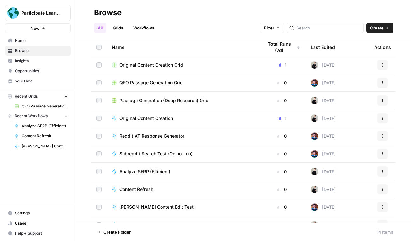
click at [147, 190] on span "Content Refresh" at bounding box center [136, 189] width 34 height 6
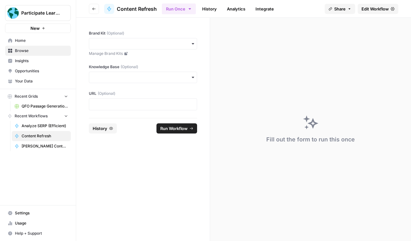
click at [366, 10] on span "Edit Workflow" at bounding box center [374, 9] width 27 height 6
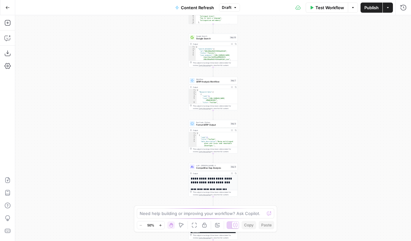
click at [159, 224] on icon "button" at bounding box center [160, 225] width 3 height 3
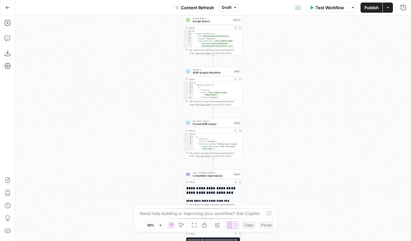
click at [159, 224] on icon "button" at bounding box center [160, 225] width 3 height 3
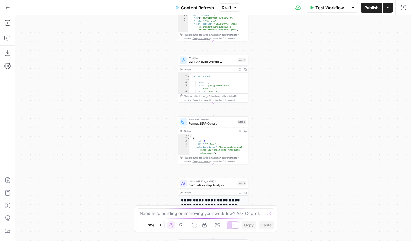
click at [159, 224] on icon "button" at bounding box center [160, 225] width 3 height 3
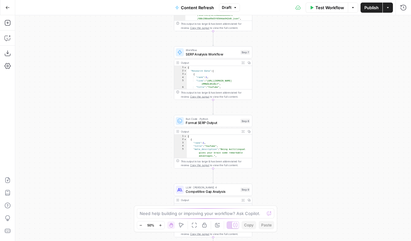
click at [159, 224] on icon "button" at bounding box center [160, 225] width 3 height 3
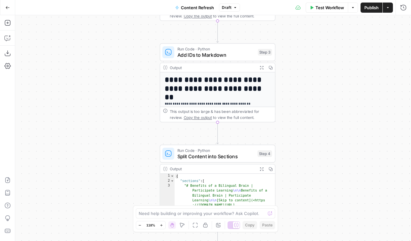
click at [161, 225] on icon "button" at bounding box center [160, 225] width 3 height 3
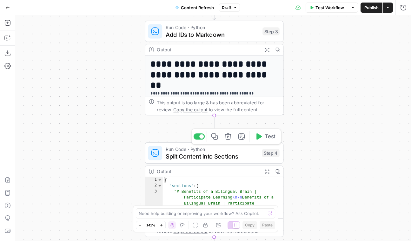
click at [233, 154] on span "Split Content into Sections" at bounding box center [211, 156] width 93 height 9
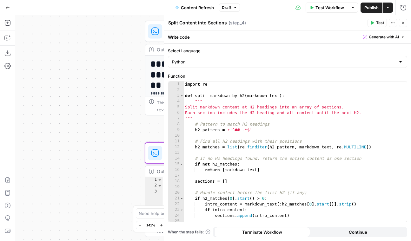
click at [402, 22] on icon "button" at bounding box center [403, 23] width 2 height 2
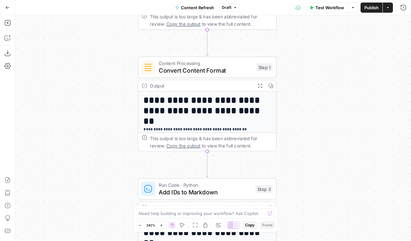
drag, startPoint x: 303, startPoint y: 75, endPoint x: 299, endPoint y: 261, distance: 185.8
click at [299, 241] on html "**********" at bounding box center [205, 120] width 411 height 241
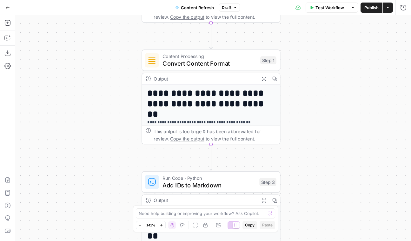
drag, startPoint x: 302, startPoint y: 105, endPoint x: 304, endPoint y: 96, distance: 9.1
click at [304, 96] on div "**********" at bounding box center [212, 128] width 395 height 226
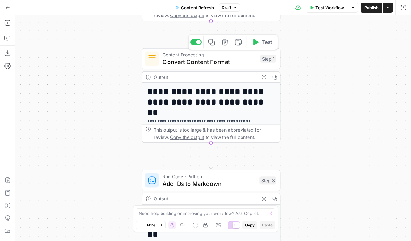
click at [239, 61] on span "Convert Content Format" at bounding box center [209, 61] width 94 height 9
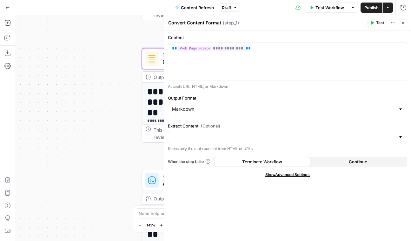
click at [404, 20] on button "Close" at bounding box center [403, 23] width 8 height 8
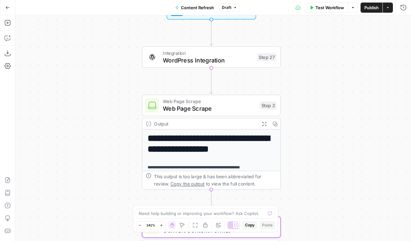
drag, startPoint x: 312, startPoint y: 42, endPoint x: 312, endPoint y: 211, distance: 168.4
click at [312, 211] on div "**********" at bounding box center [212, 128] width 395 height 226
click at [232, 109] on span "Web Page Scrape" at bounding box center [209, 108] width 93 height 9
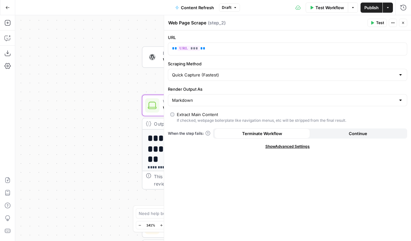
click at [403, 24] on icon "button" at bounding box center [403, 23] width 4 height 4
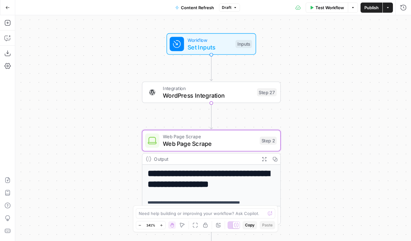
drag, startPoint x: 316, startPoint y: 61, endPoint x: 315, endPoint y: 103, distance: 42.8
click at [316, 103] on div "**********" at bounding box center [212, 128] width 395 height 226
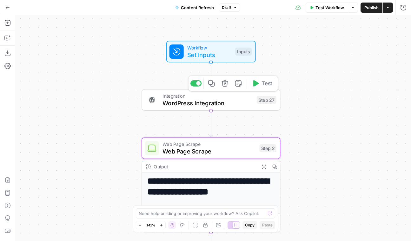
click at [236, 102] on span "WordPress Integration" at bounding box center [207, 103] width 90 height 9
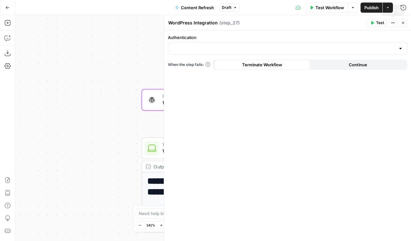
type input "Participate Learning WordPress"
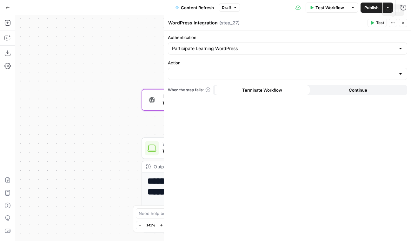
click at [402, 23] on icon "button" at bounding box center [403, 23] width 4 height 4
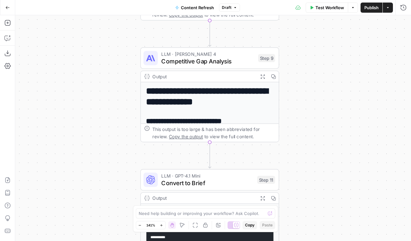
click at [236, 62] on span "Competitive Gap Analysis" at bounding box center [207, 61] width 93 height 9
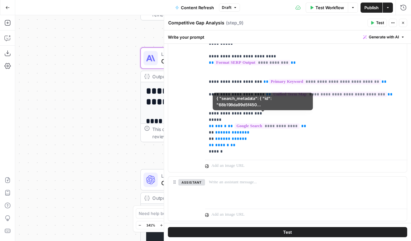
scroll to position [356, 0]
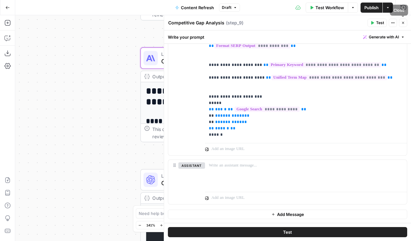
click at [402, 20] on button "Close" at bounding box center [403, 23] width 8 height 8
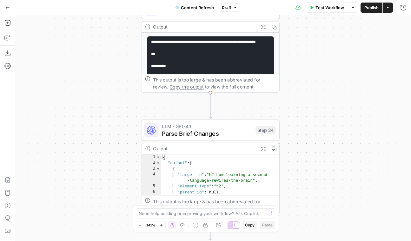
drag, startPoint x: 246, startPoint y: 162, endPoint x: 246, endPoint y: -10, distance: 172.2
click at [246, 0] on html "**********" at bounding box center [205, 120] width 411 height 241
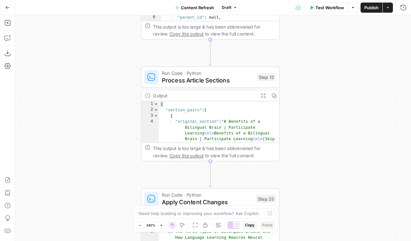
drag, startPoint x: 308, startPoint y: 147, endPoint x: 308, endPoint y: -27, distance: 173.7
click at [308, 0] on html "**********" at bounding box center [205, 120] width 411 height 241
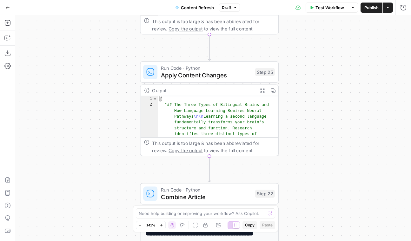
drag, startPoint x: 304, startPoint y: 105, endPoint x: 303, endPoint y: -30, distance: 134.7
click at [303, 0] on html "**********" at bounding box center [205, 120] width 411 height 241
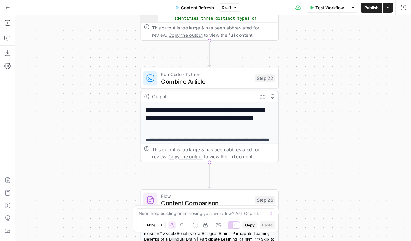
drag, startPoint x: 306, startPoint y: 94, endPoint x: 306, endPoint y: -24, distance: 118.6
click at [306, 0] on html "**********" at bounding box center [205, 120] width 411 height 241
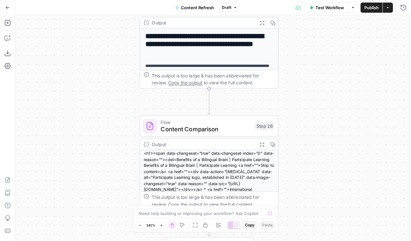
drag, startPoint x: 299, startPoint y: 93, endPoint x: 299, endPoint y: 30, distance: 62.8
click at [299, 30] on div "**********" at bounding box center [212, 128] width 395 height 226
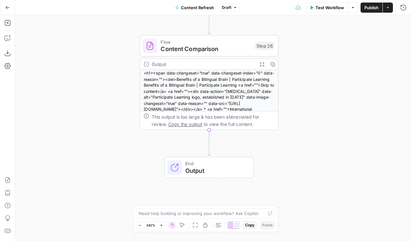
drag, startPoint x: 306, startPoint y: 126, endPoint x: 306, endPoint y: 43, distance: 82.4
click at [306, 43] on div "**********" at bounding box center [212, 128] width 395 height 226
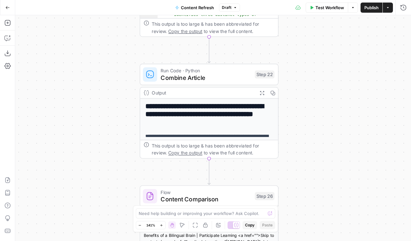
drag, startPoint x: 310, startPoint y: 41, endPoint x: 309, endPoint y: 198, distance: 157.6
click at [310, 198] on div "**********" at bounding box center [212, 128] width 395 height 226
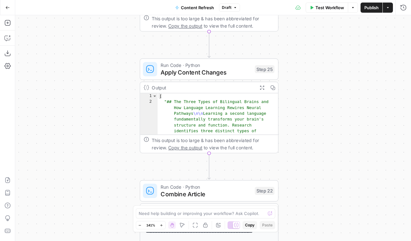
drag, startPoint x: 308, startPoint y: 118, endPoint x: 308, endPoint y: 261, distance: 142.7
click at [308, 241] on html "**********" at bounding box center [205, 120] width 411 height 241
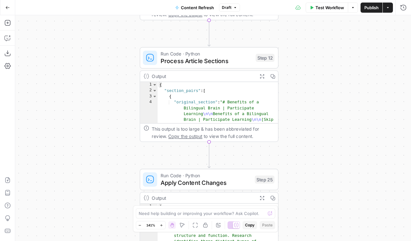
drag, startPoint x: 311, startPoint y: 123, endPoint x: 312, endPoint y: 261, distance: 137.9
click at [312, 241] on html "**********" at bounding box center [205, 120] width 411 height 241
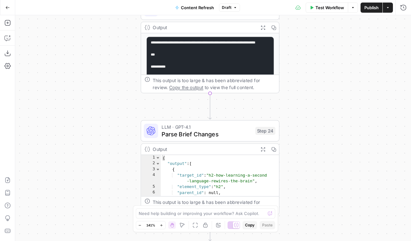
drag, startPoint x: 310, startPoint y: 115, endPoint x: 310, endPoint y: 250, distance: 135.7
click at [310, 241] on html "**********" at bounding box center [205, 120] width 411 height 241
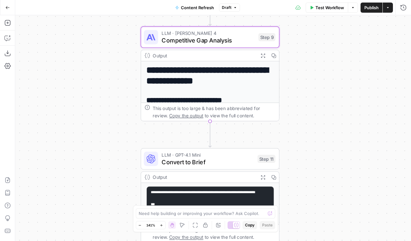
drag, startPoint x: 310, startPoint y: 115, endPoint x: 310, endPoint y: 261, distance: 145.5
click at [310, 241] on html "**********" at bounding box center [205, 120] width 411 height 241
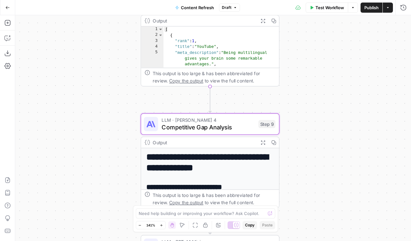
drag, startPoint x: 313, startPoint y: 147, endPoint x: 312, endPoint y: 238, distance: 91.6
click at [312, 238] on div "**********" at bounding box center [212, 128] width 395 height 226
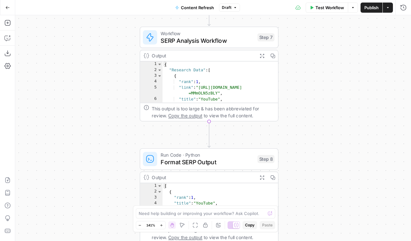
drag, startPoint x: 313, startPoint y: 109, endPoint x: 313, endPoint y: 261, distance: 151.9
click at [313, 241] on html "**********" at bounding box center [205, 120] width 411 height 241
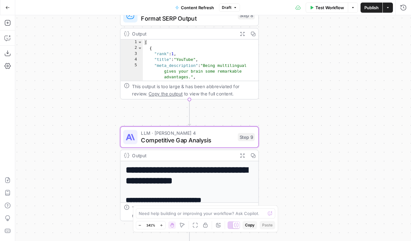
drag, startPoint x: 318, startPoint y: 132, endPoint x: 299, endPoint y: -12, distance: 145.0
click at [299, 0] on html "**********" at bounding box center [205, 120] width 411 height 241
click at [202, 138] on span "Competitive Gap Analysis" at bounding box center [187, 140] width 93 height 9
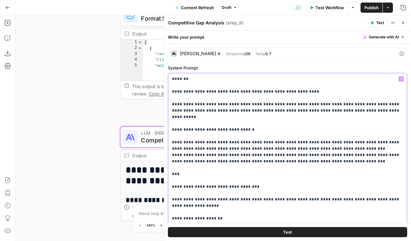
drag, startPoint x: 172, startPoint y: 79, endPoint x: 304, endPoint y: 91, distance: 133.1
click at [304, 91] on div "**********" at bounding box center [287, 202] width 238 height 258
copy p "**********"
drag, startPoint x: 172, startPoint y: 104, endPoint x: 235, endPoint y: 103, distance: 63.4
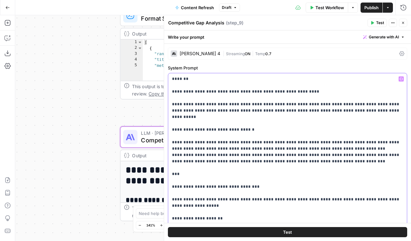
copy p "**********"
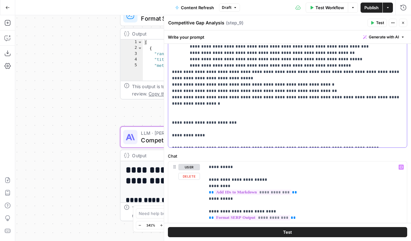
scroll to position [183, 0]
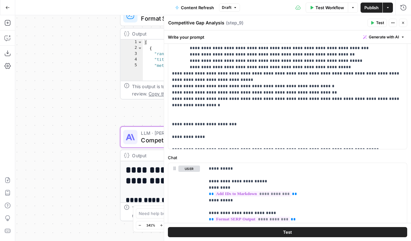
click at [200, 7] on span "Content Refresh" at bounding box center [197, 7] width 33 height 6
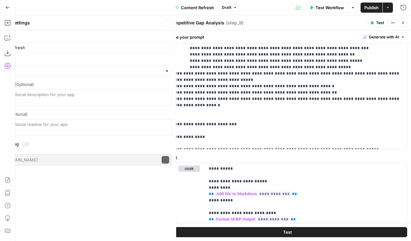
click at [200, 7] on span "Content Refresh" at bounding box center [197, 7] width 33 height 6
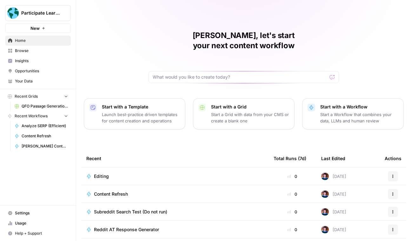
click at [37, 51] on span "Browse" at bounding box center [41, 51] width 53 height 6
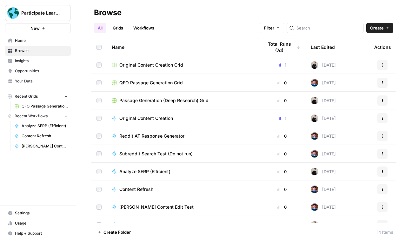
click at [38, 78] on link "Your Data" at bounding box center [38, 81] width 66 height 10
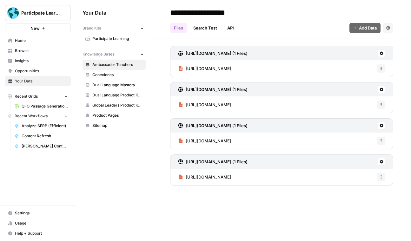
click at [119, 38] on span "Participate Learning" at bounding box center [117, 39] width 50 height 6
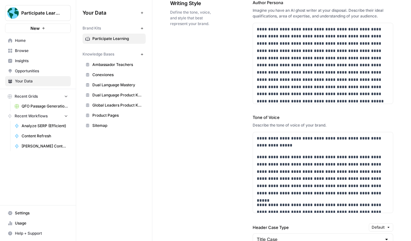
scroll to position [502, 0]
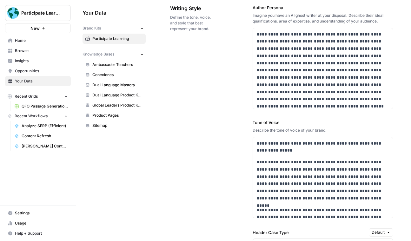
drag, startPoint x: 204, startPoint y: 8, endPoint x: 169, endPoint y: 8, distance: 35.2
click at [169, 8] on div "**********" at bounding box center [281, 214] width 258 height 1380
copy span "Writing Style"
